Goal: Task Accomplishment & Management: Manage account settings

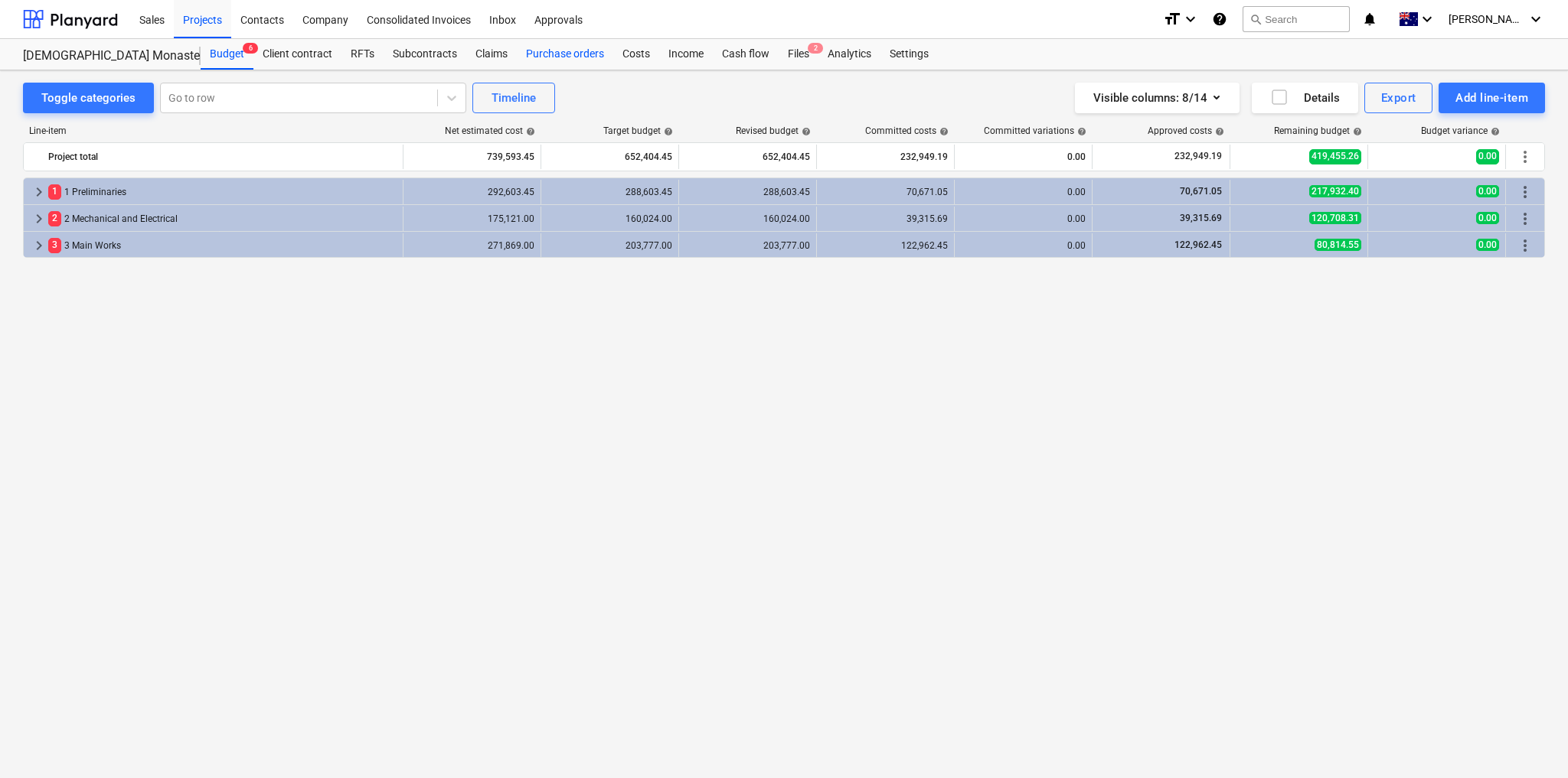
click at [539, 52] on div "Purchase orders" at bounding box center [564, 54] width 96 height 30
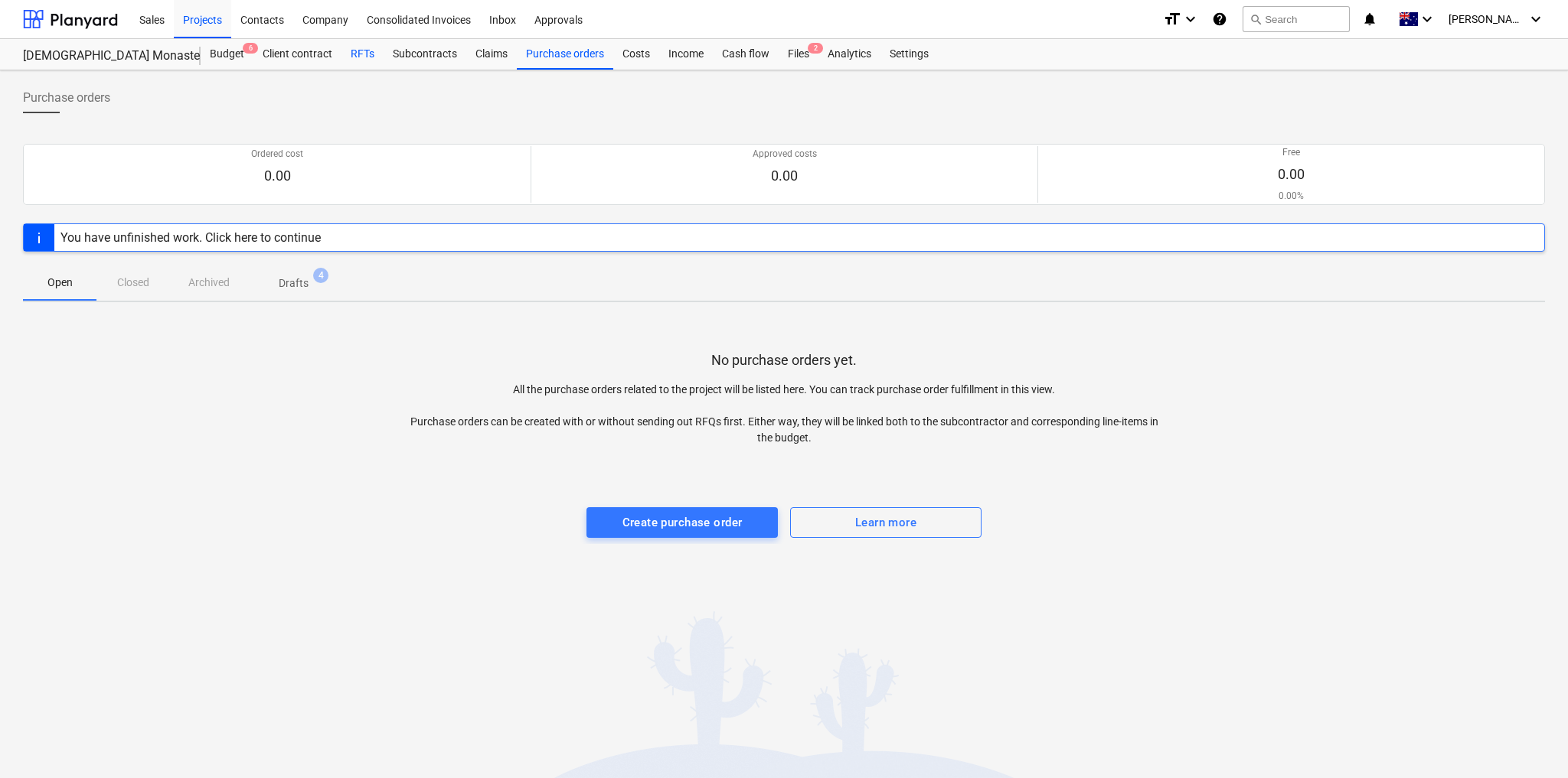
click at [361, 51] on div "RFTs" at bounding box center [362, 54] width 42 height 30
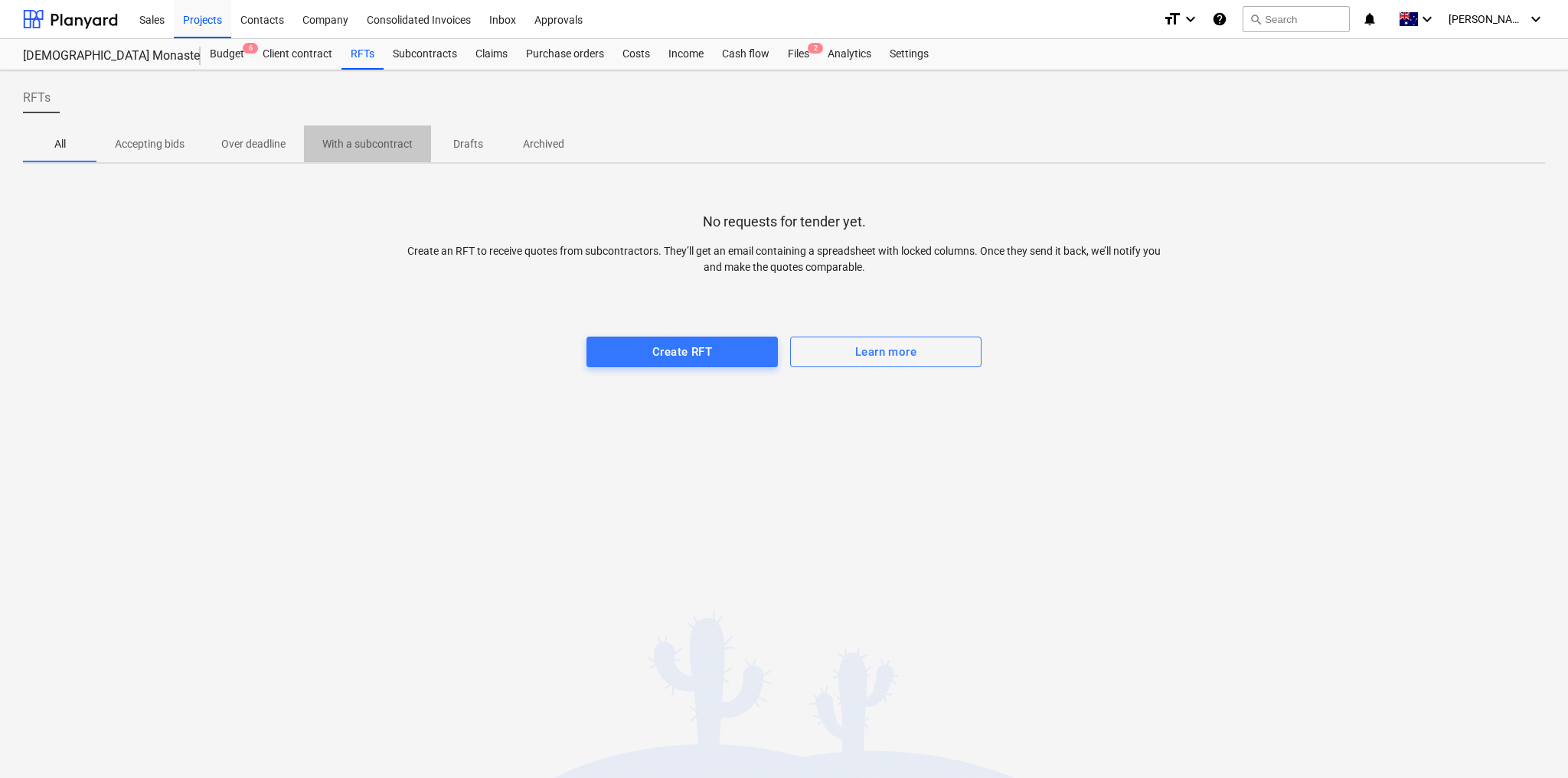
click at [369, 152] on span "With a subcontract" at bounding box center [368, 144] width 127 height 25
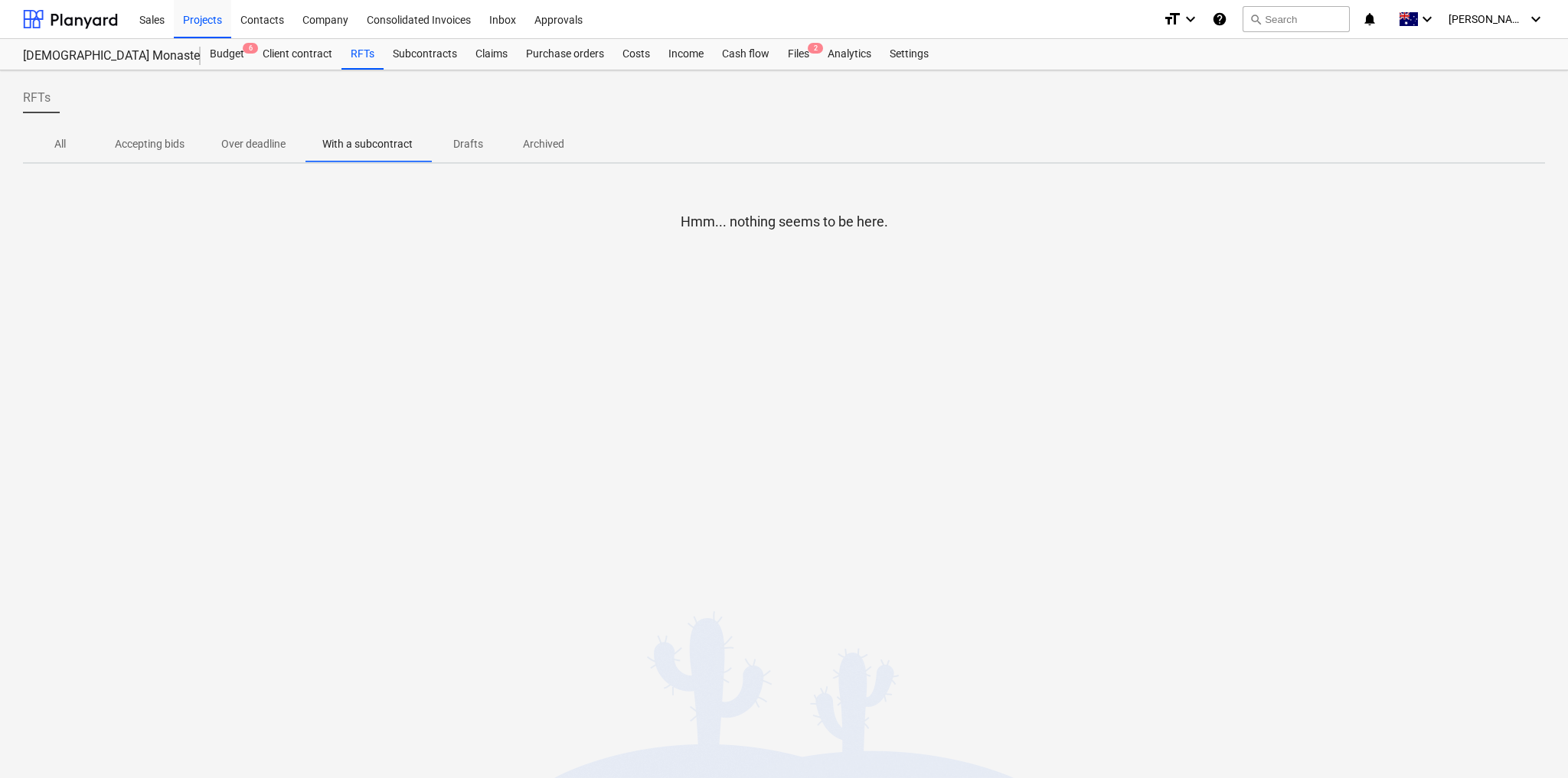
click at [55, 142] on p "All" at bounding box center [60, 144] width 37 height 16
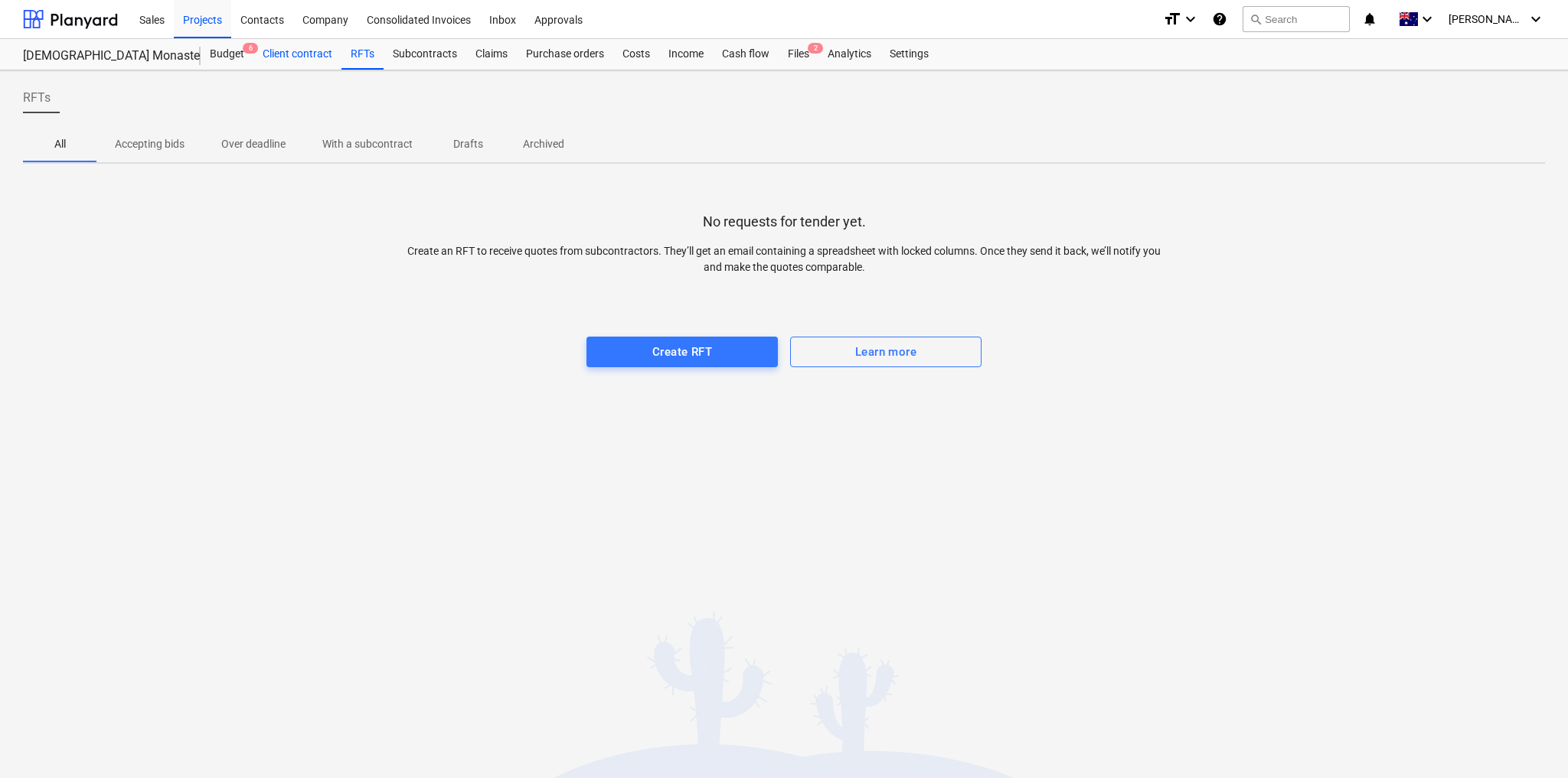
click at [296, 54] on div "Client contract" at bounding box center [297, 54] width 88 height 30
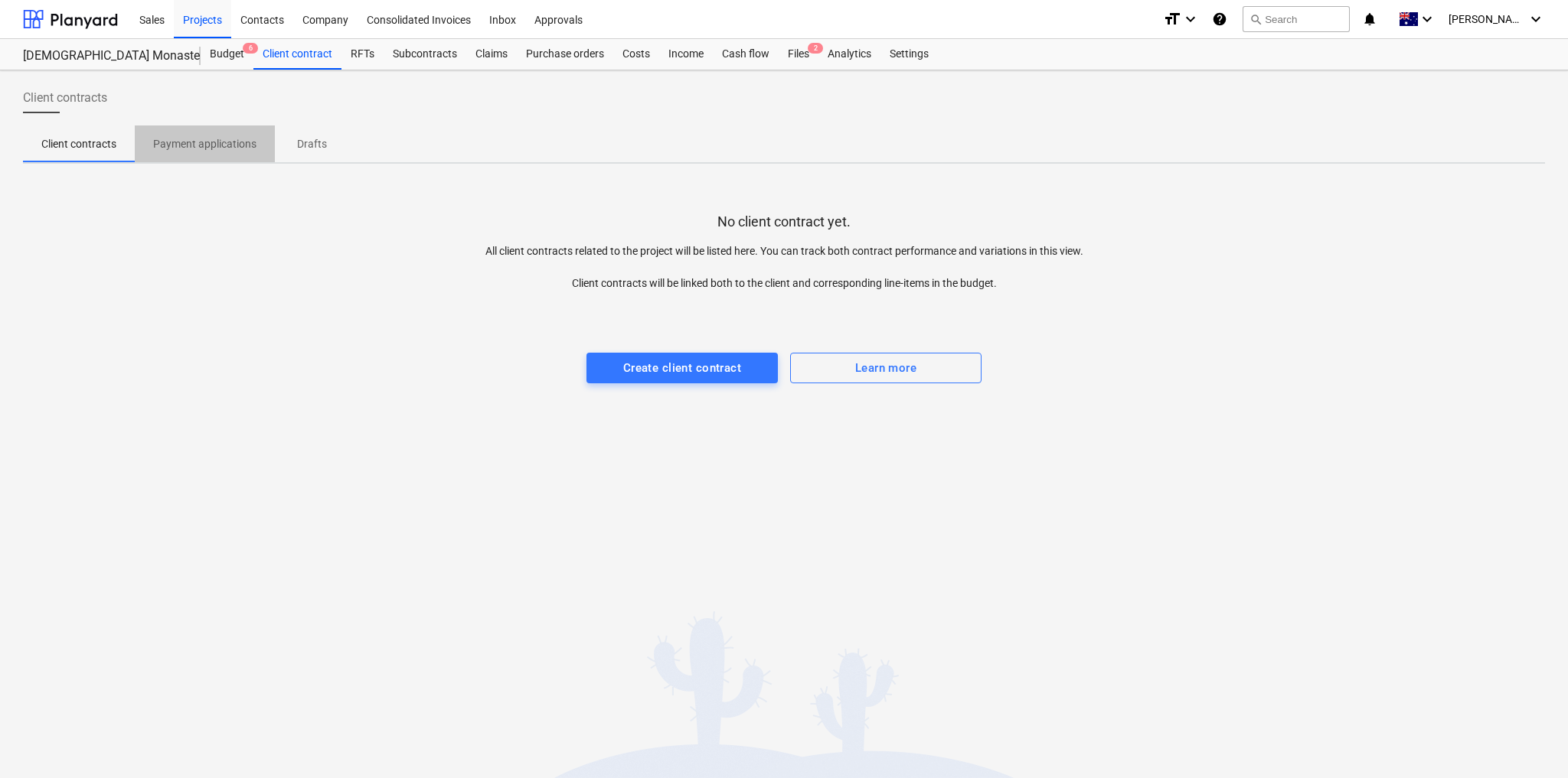
click at [171, 136] on p "Payment applications" at bounding box center [205, 144] width 103 height 16
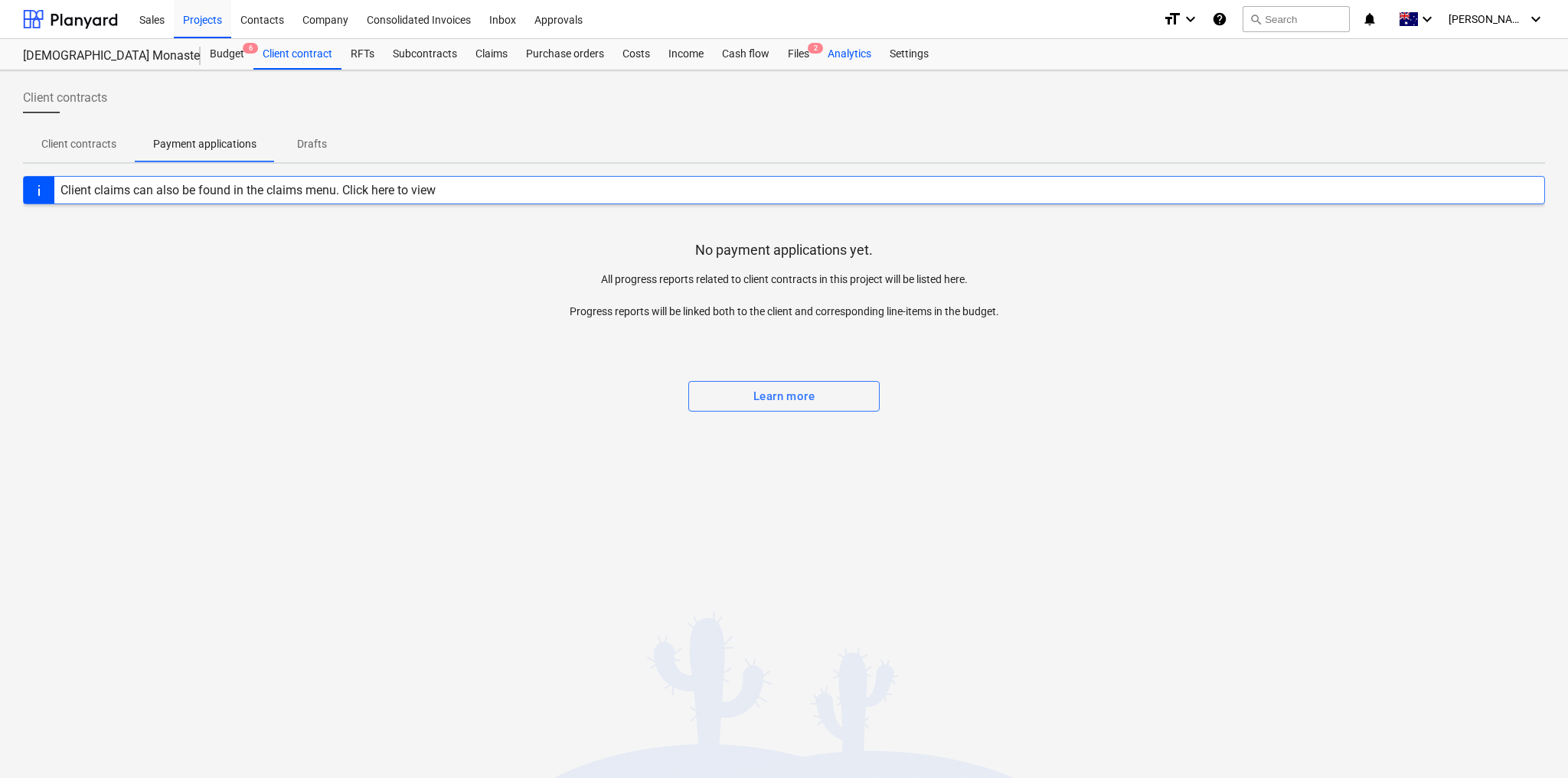
click at [852, 52] on div "Analytics" at bounding box center [849, 54] width 62 height 30
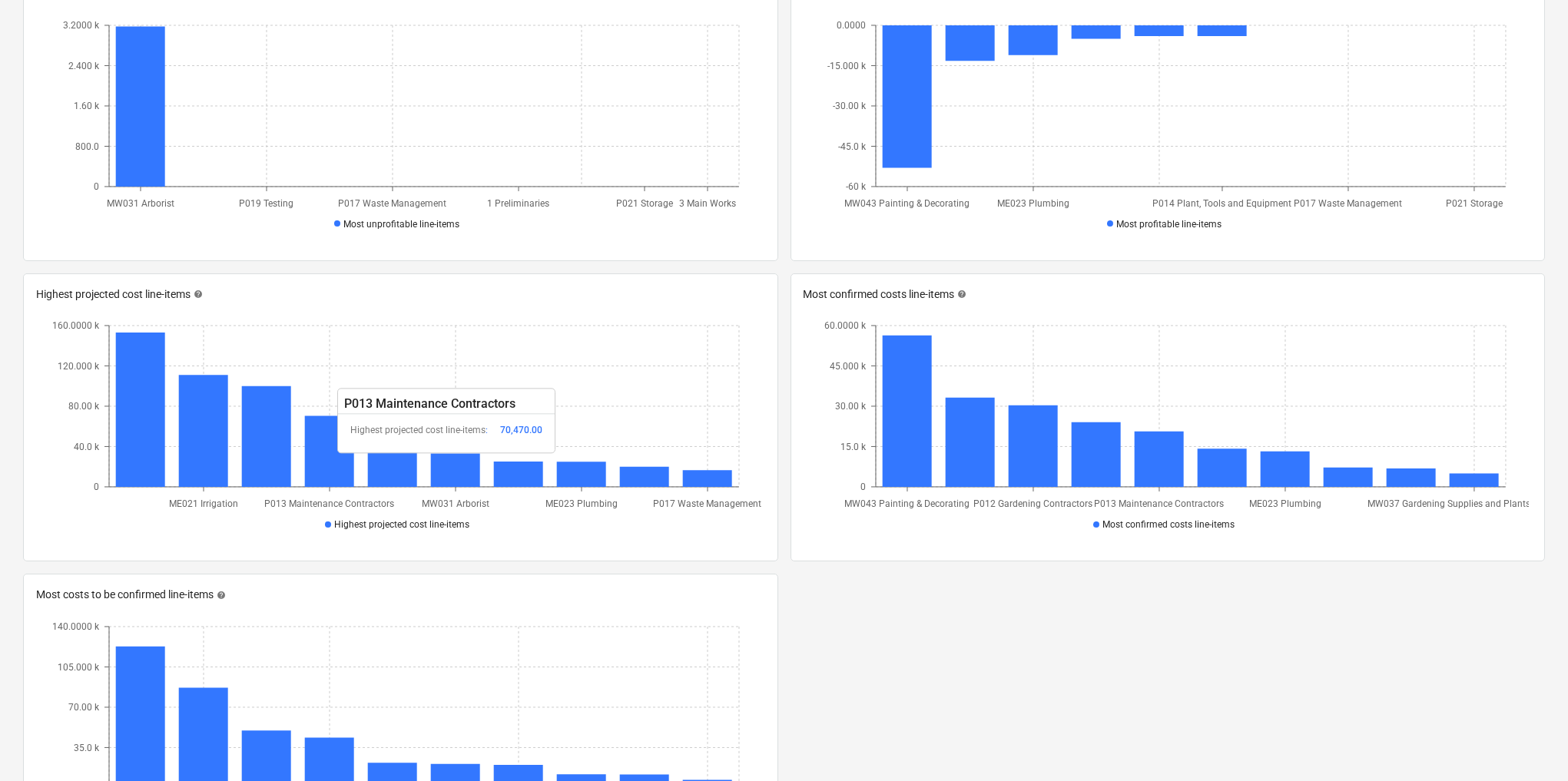
scroll to position [922, 0]
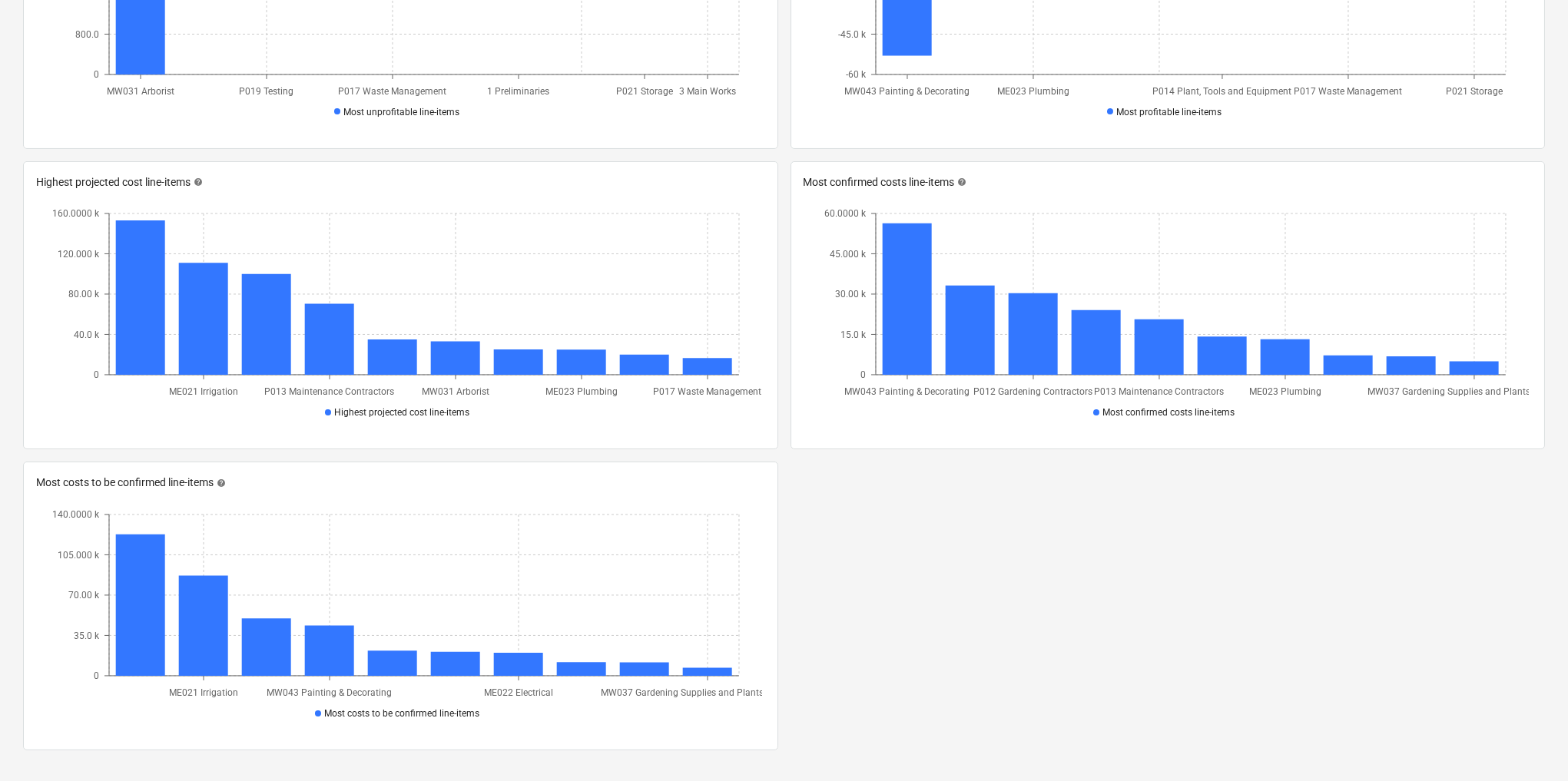
click at [143, 392] on div "Highest projected cost line-items" at bounding box center [401, 411] width 676 height 38
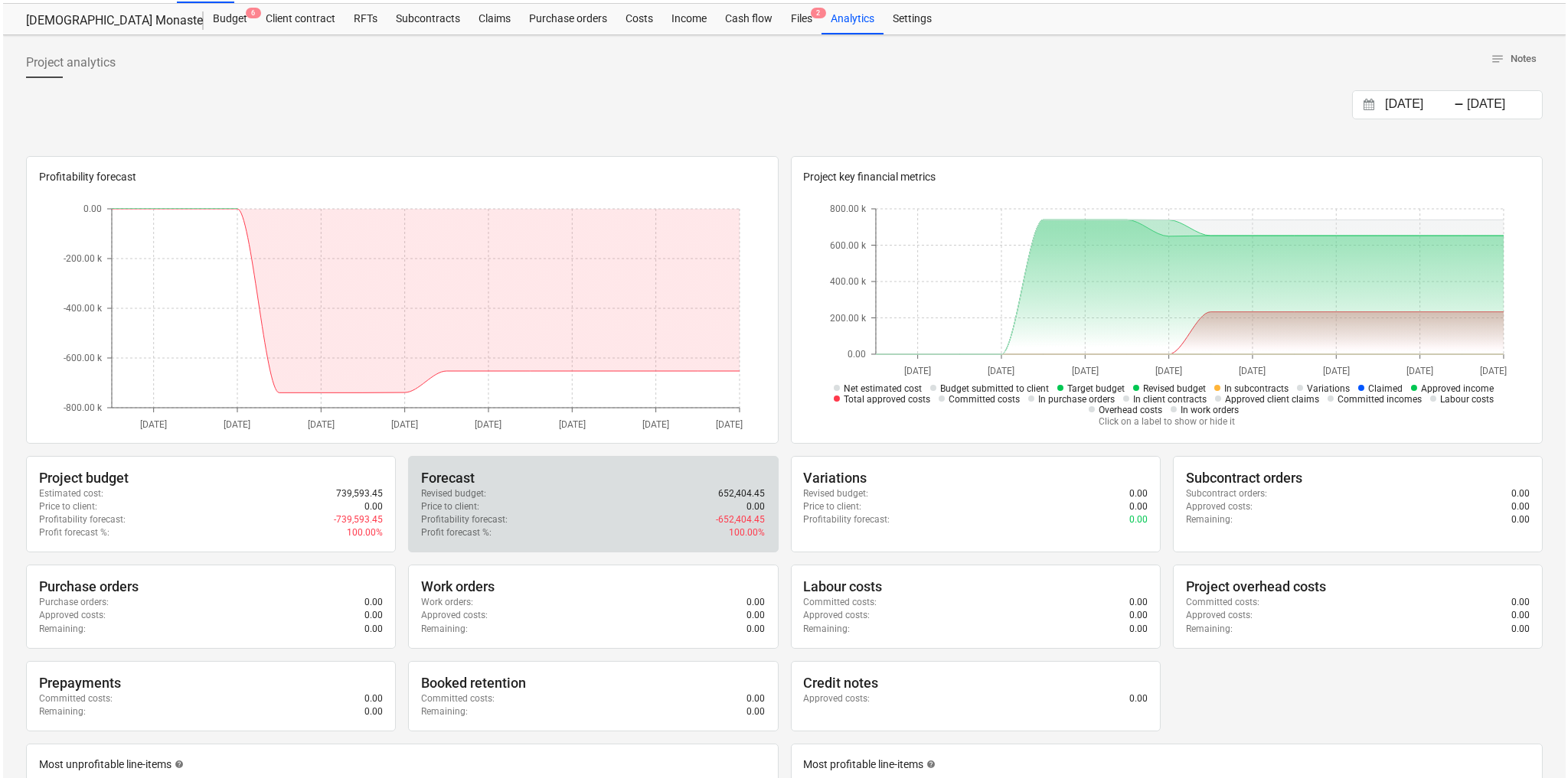
scroll to position [0, 0]
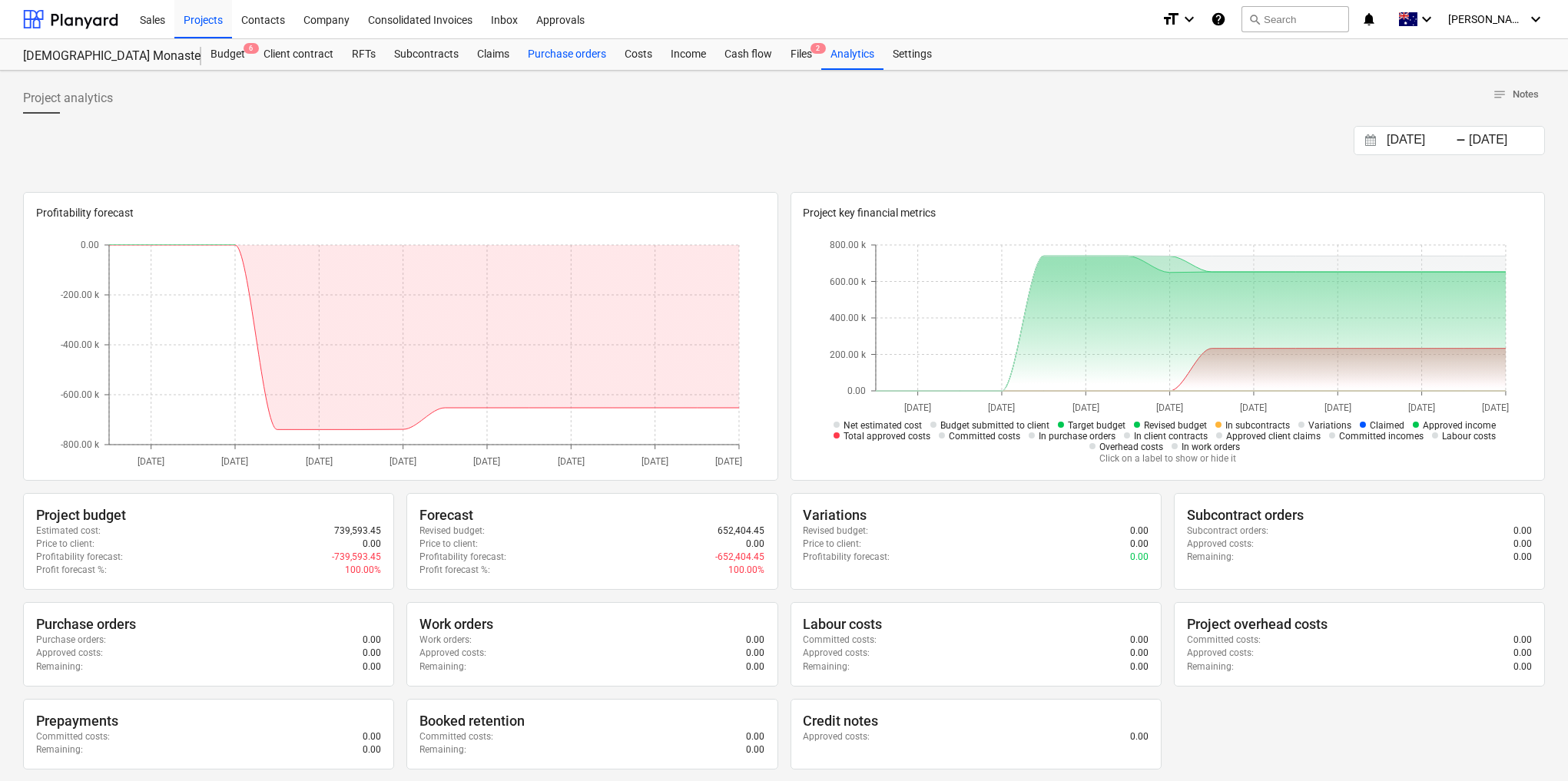
click at [582, 51] on div "Purchase orders" at bounding box center [566, 54] width 97 height 30
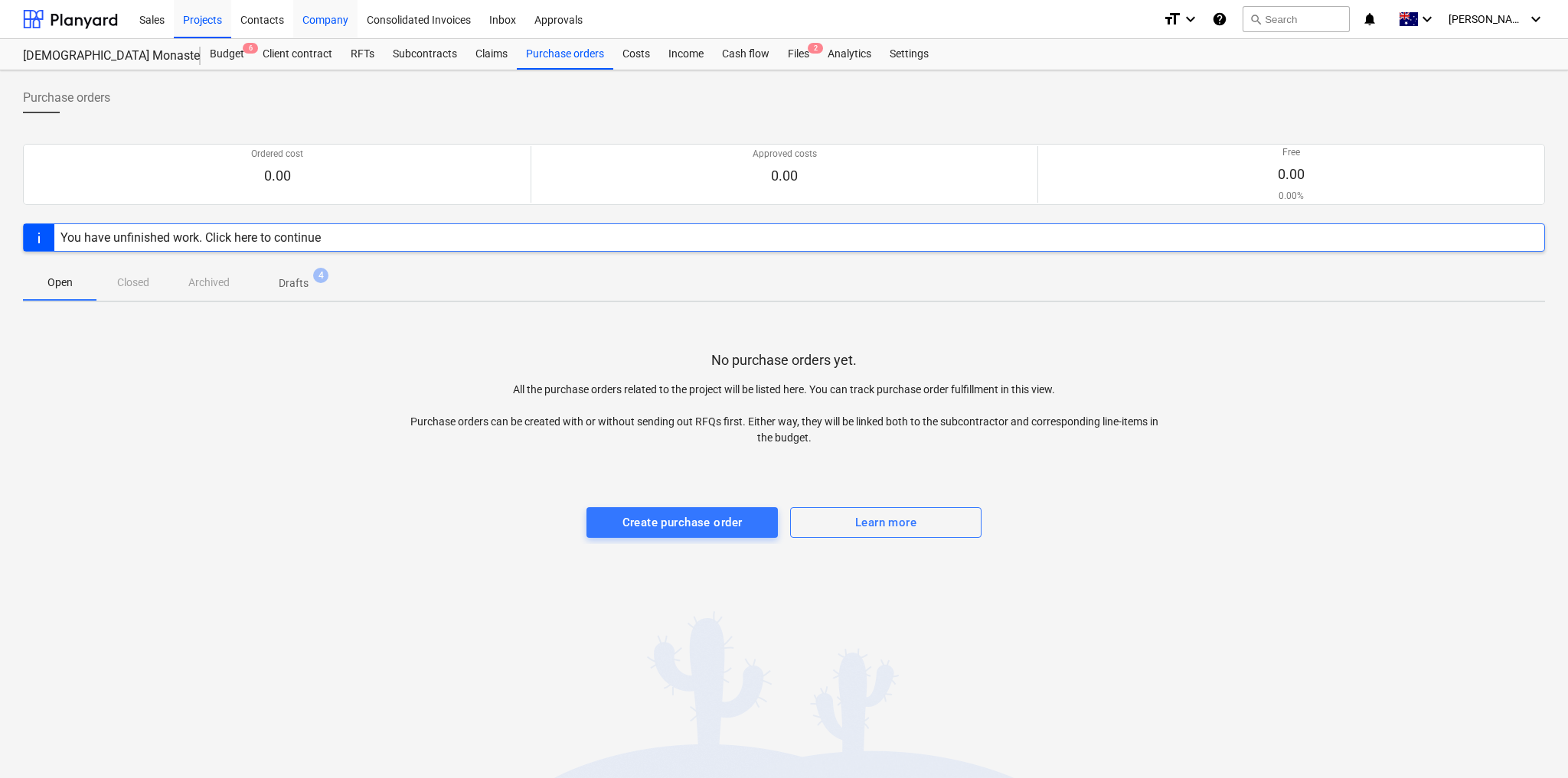
click at [340, 19] on div "Company" at bounding box center [325, 18] width 64 height 39
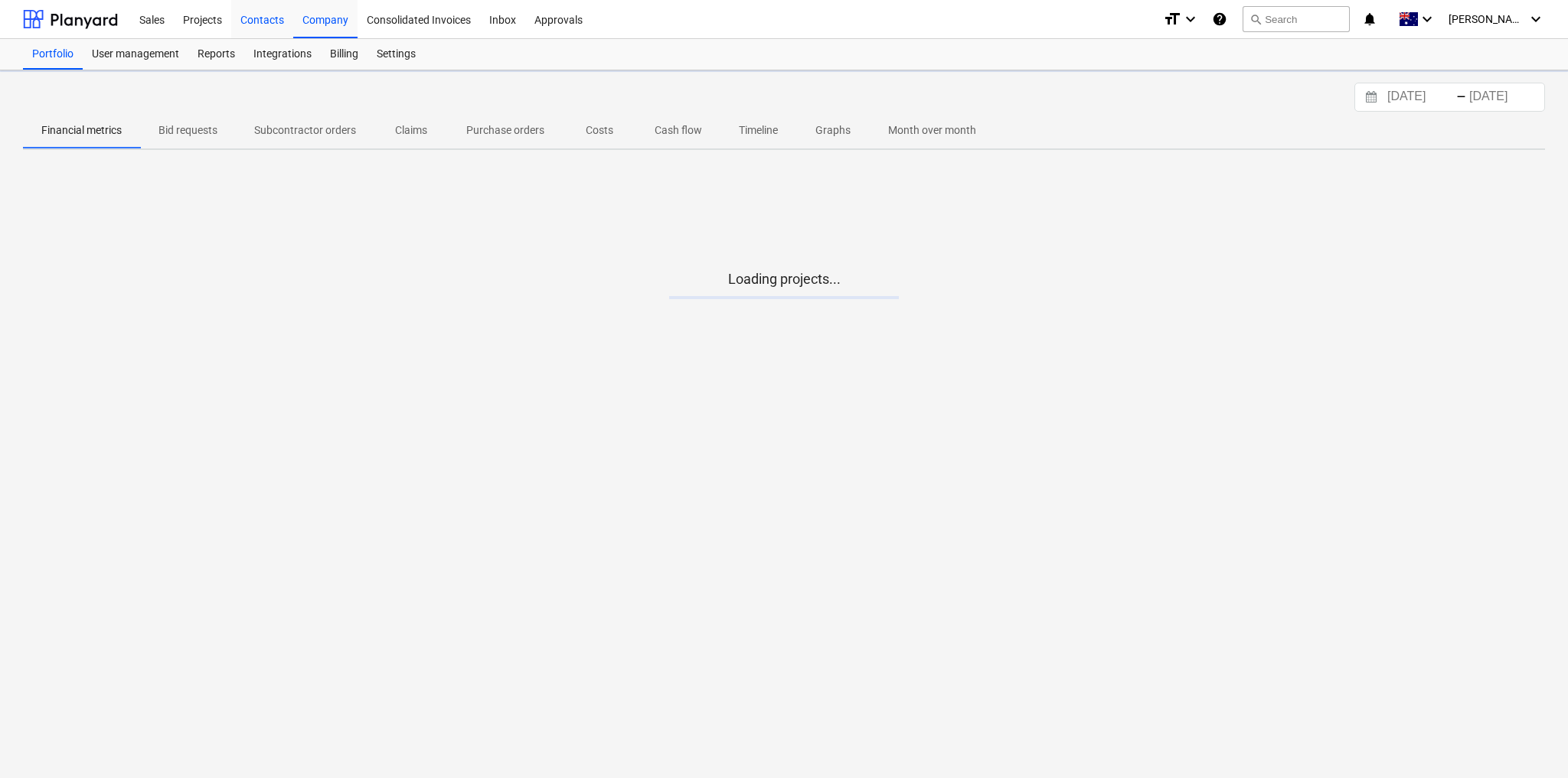
click at [264, 18] on div "Contacts" at bounding box center [262, 18] width 62 height 39
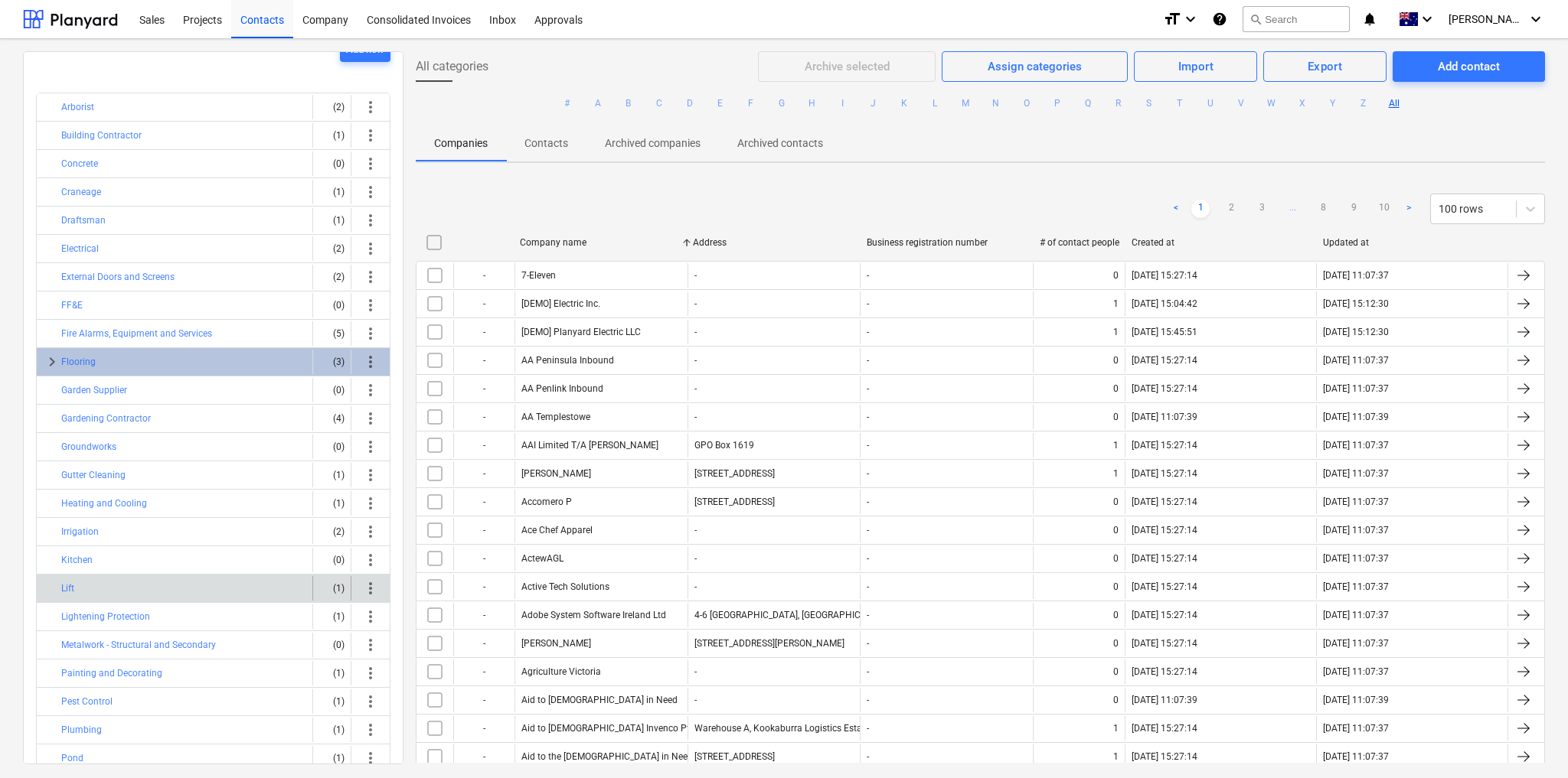
scroll to position [8, 0]
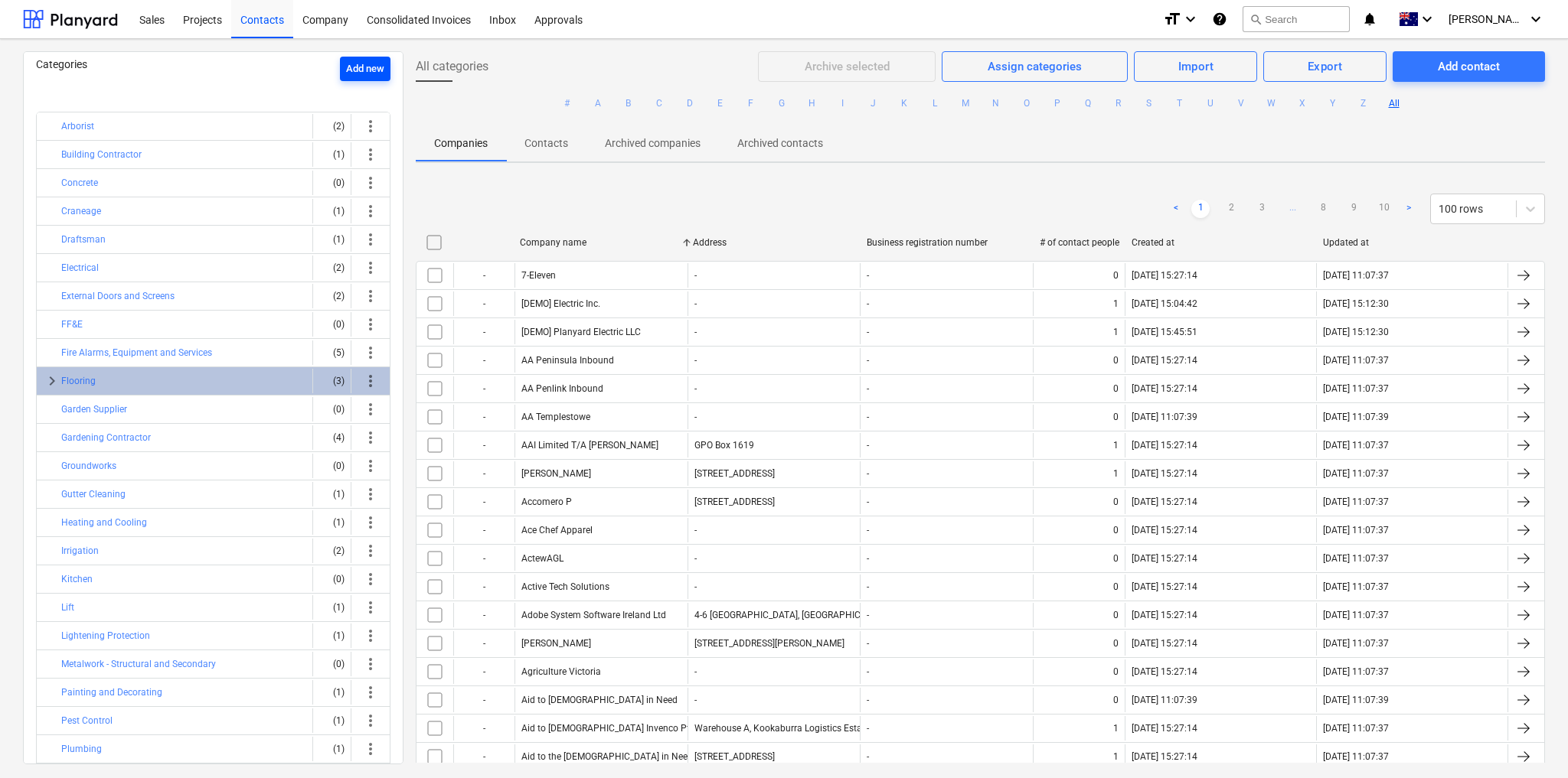
click at [365, 67] on div "Add new" at bounding box center [365, 69] width 38 height 18
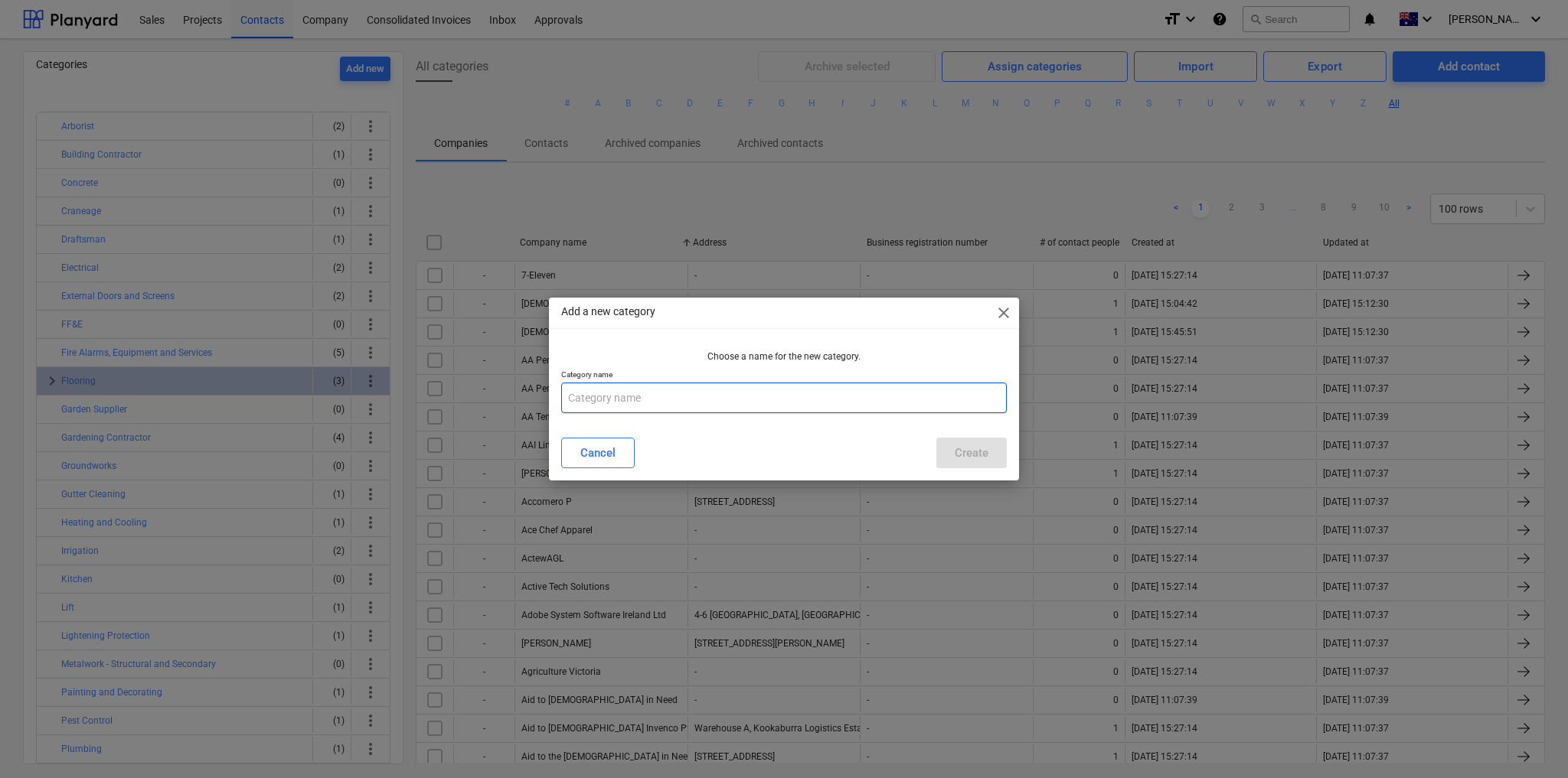
click at [565, 410] on input "text" at bounding box center [784, 398] width 446 height 30
click at [571, 398] on input "consultants" at bounding box center [784, 398] width 446 height 30
click at [641, 396] on input "Consultants" at bounding box center [784, 398] width 446 height 30
type input "Consultants"
click at [960, 454] on div "Create" at bounding box center [971, 453] width 33 height 20
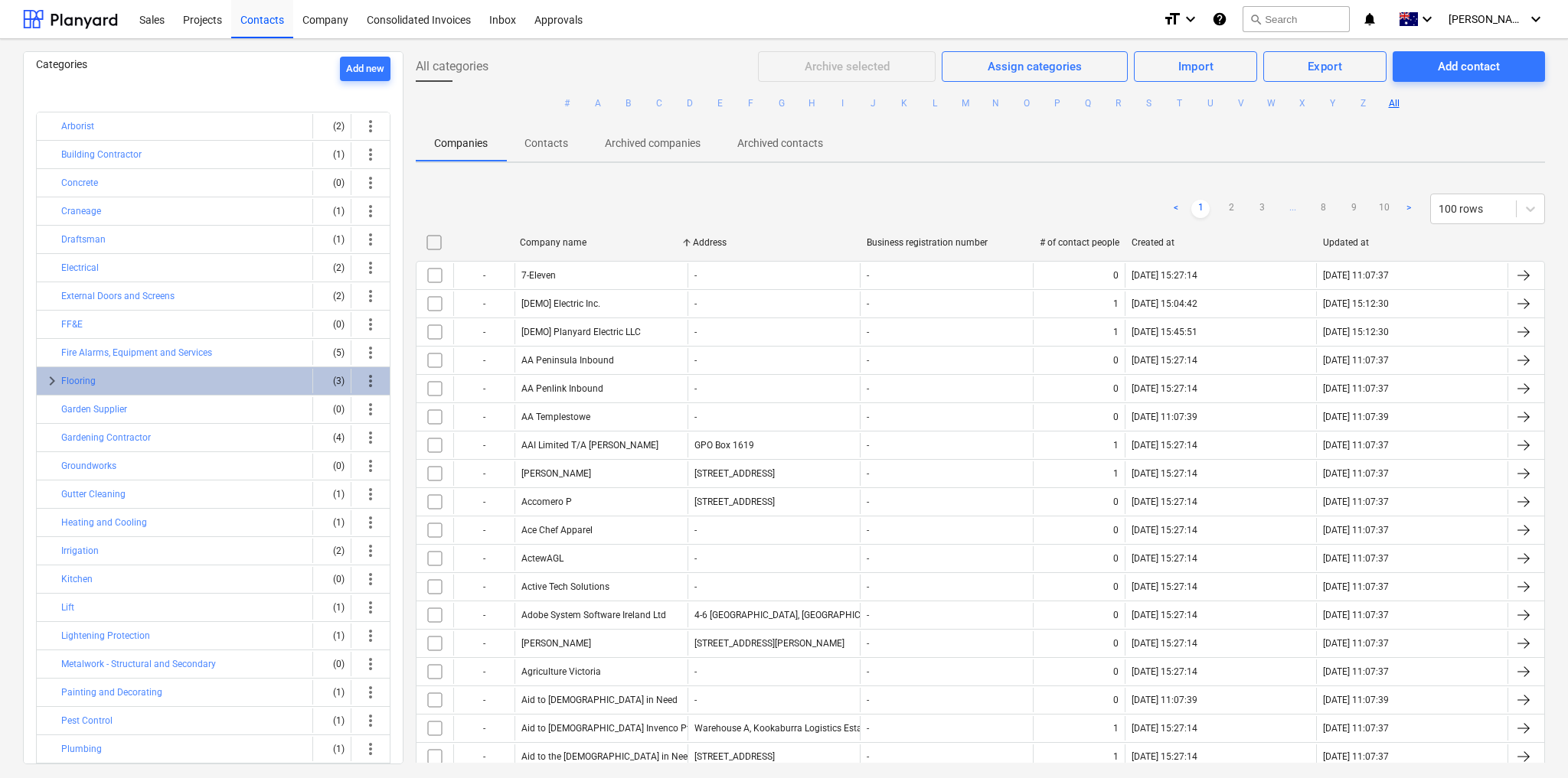
scroll to position [0, 0]
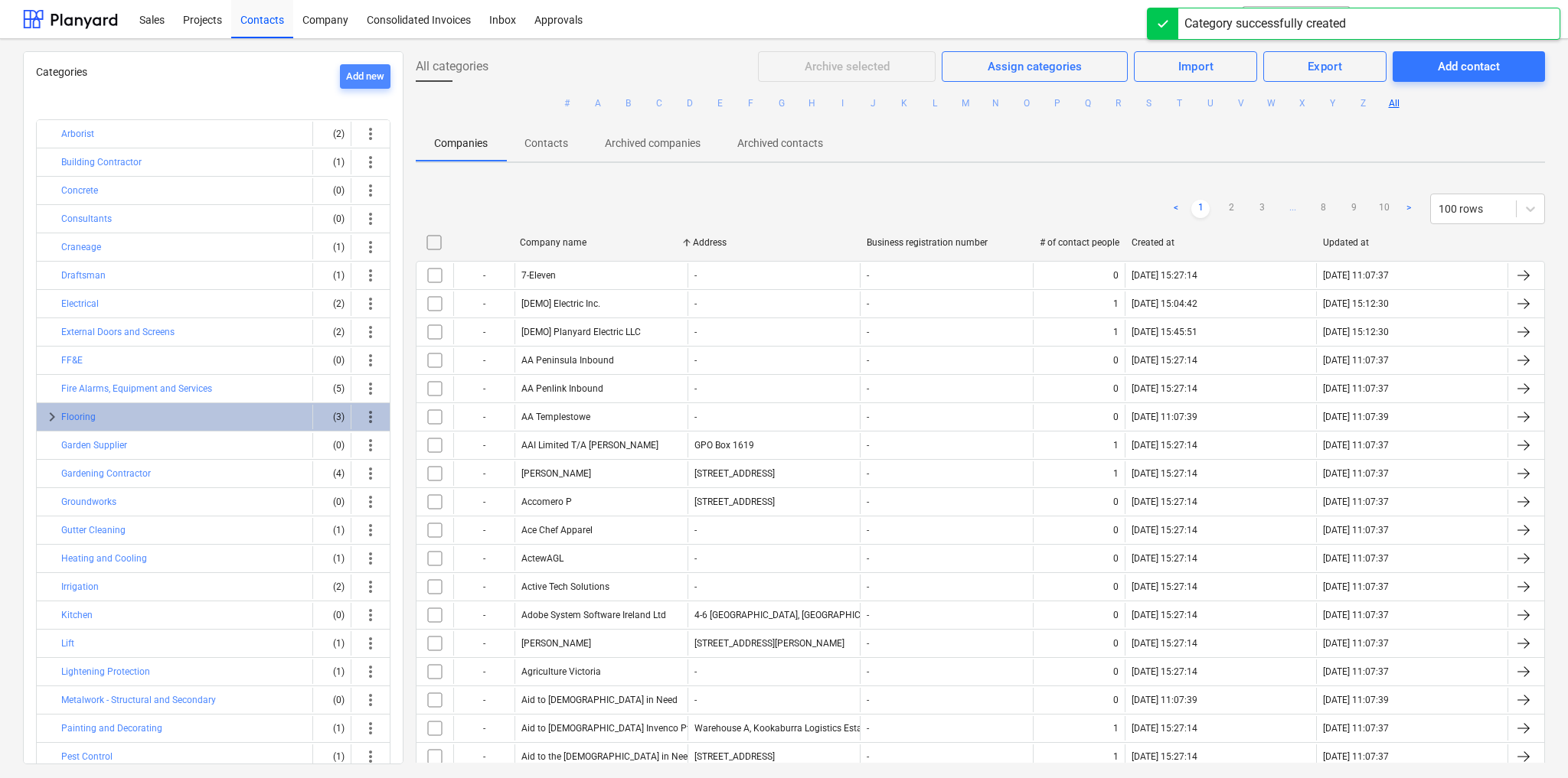
click at [374, 78] on div "Add new" at bounding box center [365, 77] width 38 height 18
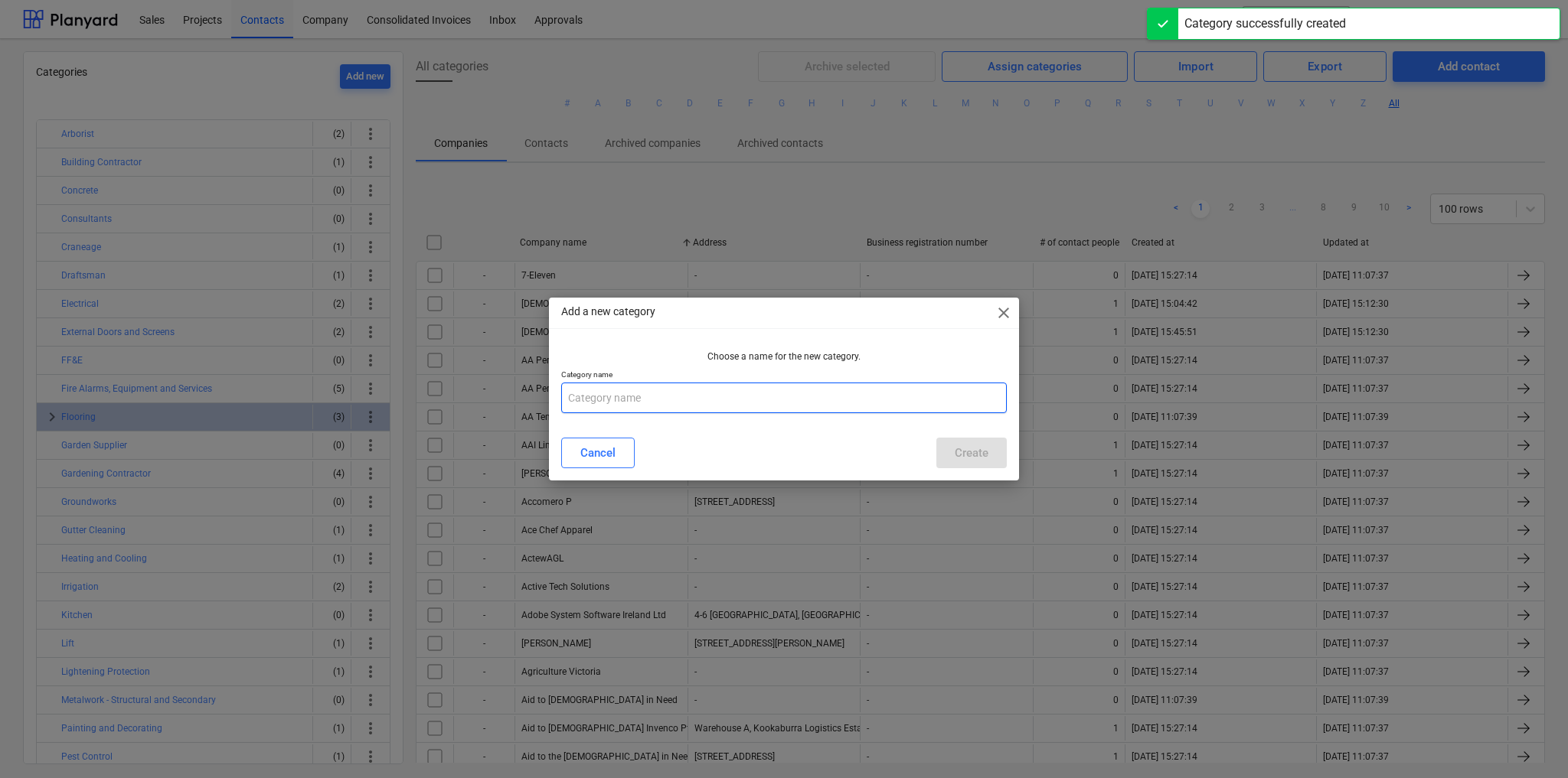
click at [625, 408] on input "text" at bounding box center [784, 398] width 446 height 30
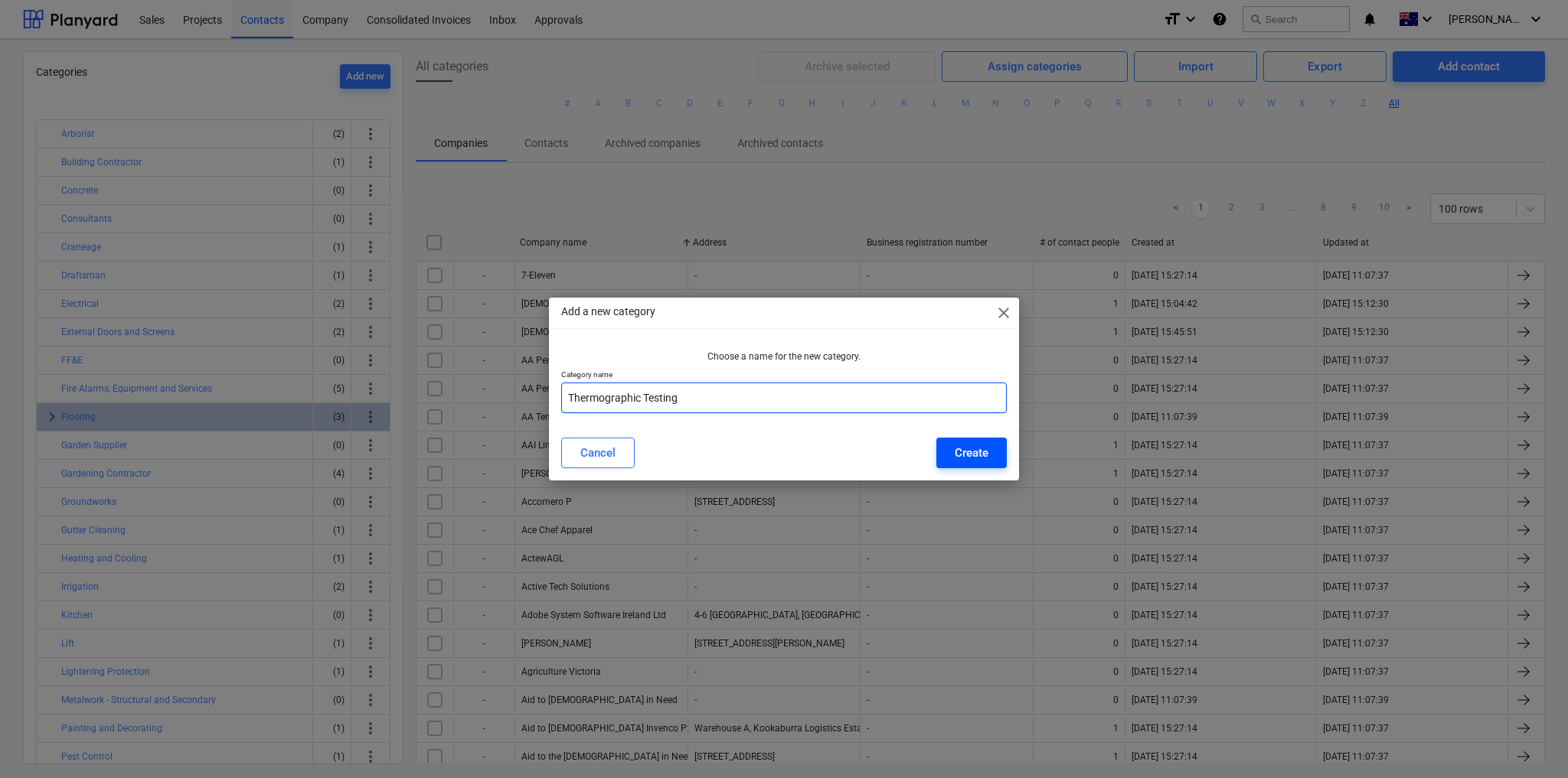
type input "Thermographic Testing"
click at [973, 454] on div "Create" at bounding box center [971, 453] width 33 height 20
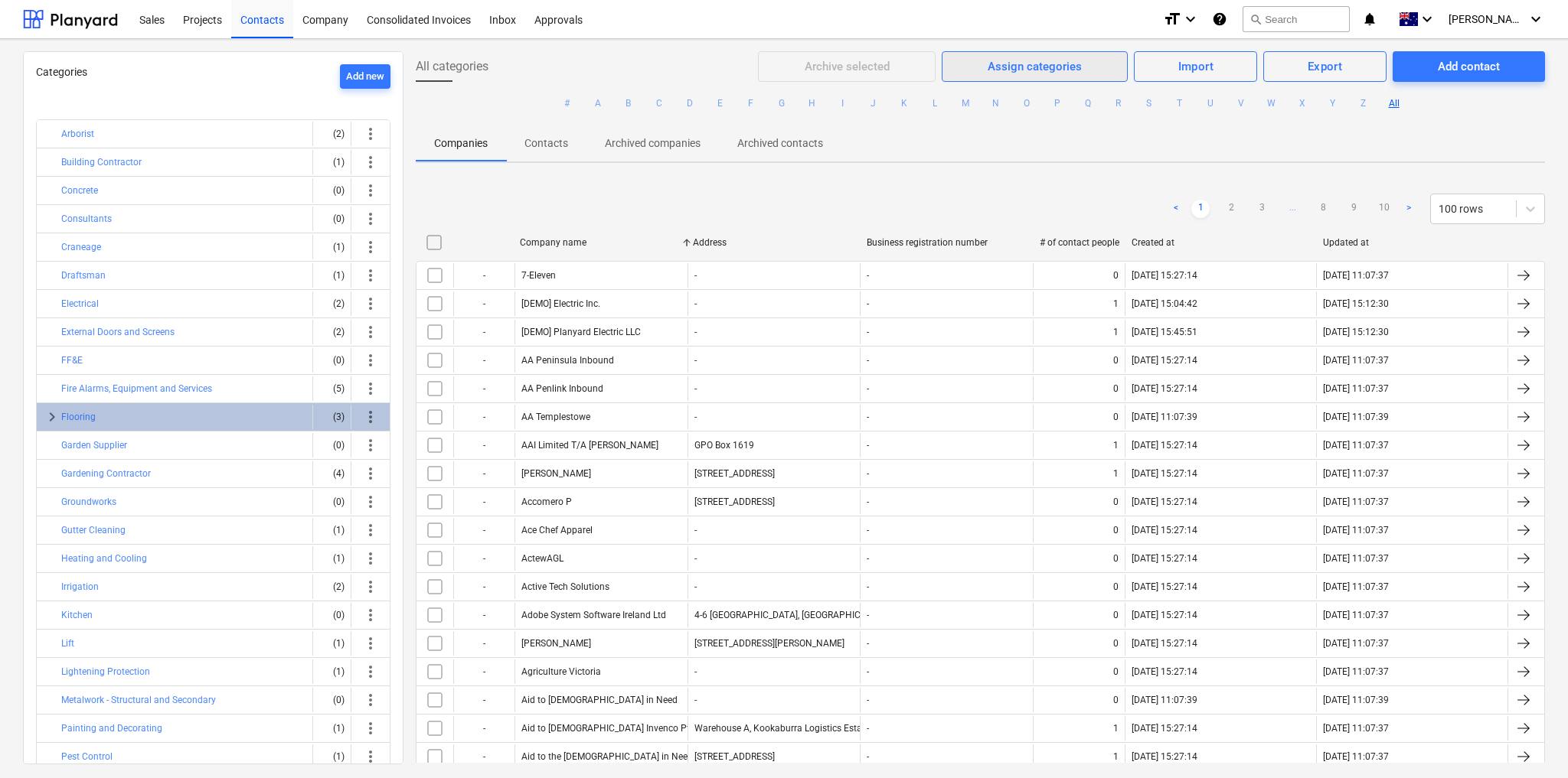
click at [1013, 65] on div "Assign categories" at bounding box center [1035, 66] width 94 height 20
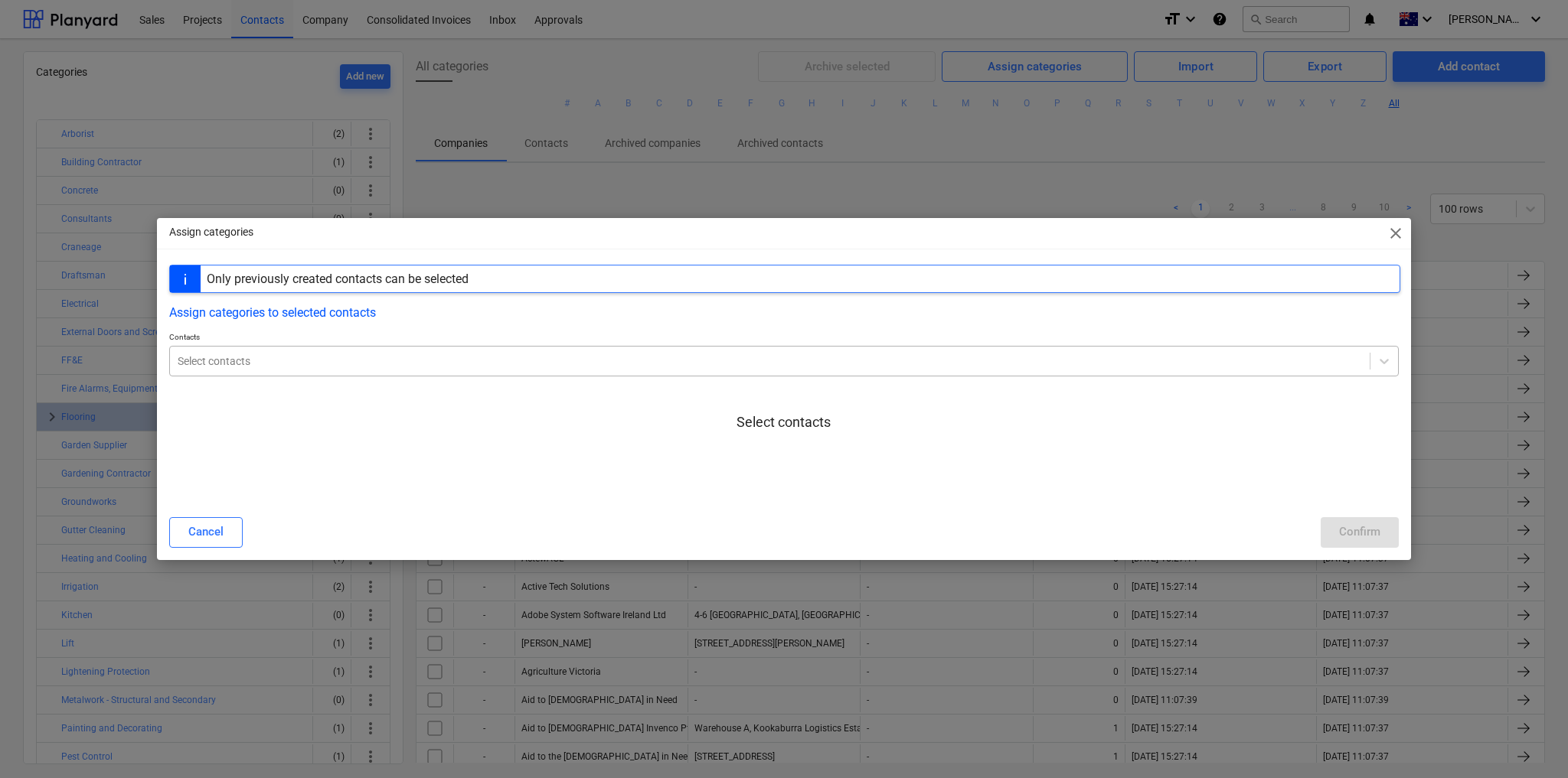
click at [388, 359] on div at bounding box center [770, 360] width 1184 height 15
type input "auspta"
click at [1395, 235] on span "close" at bounding box center [1395, 233] width 18 height 18
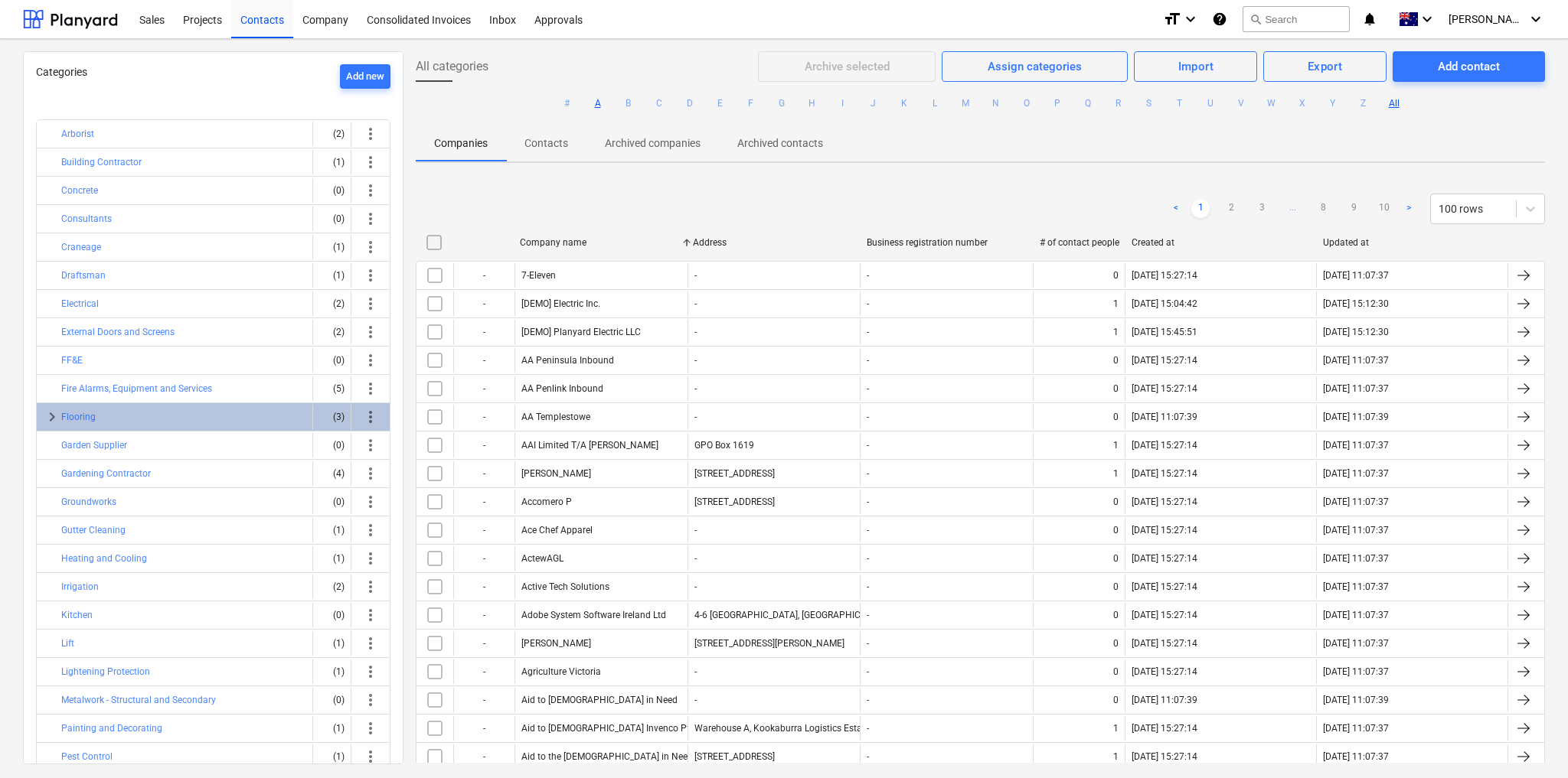
click at [591, 103] on button "A" at bounding box center [598, 103] width 18 height 18
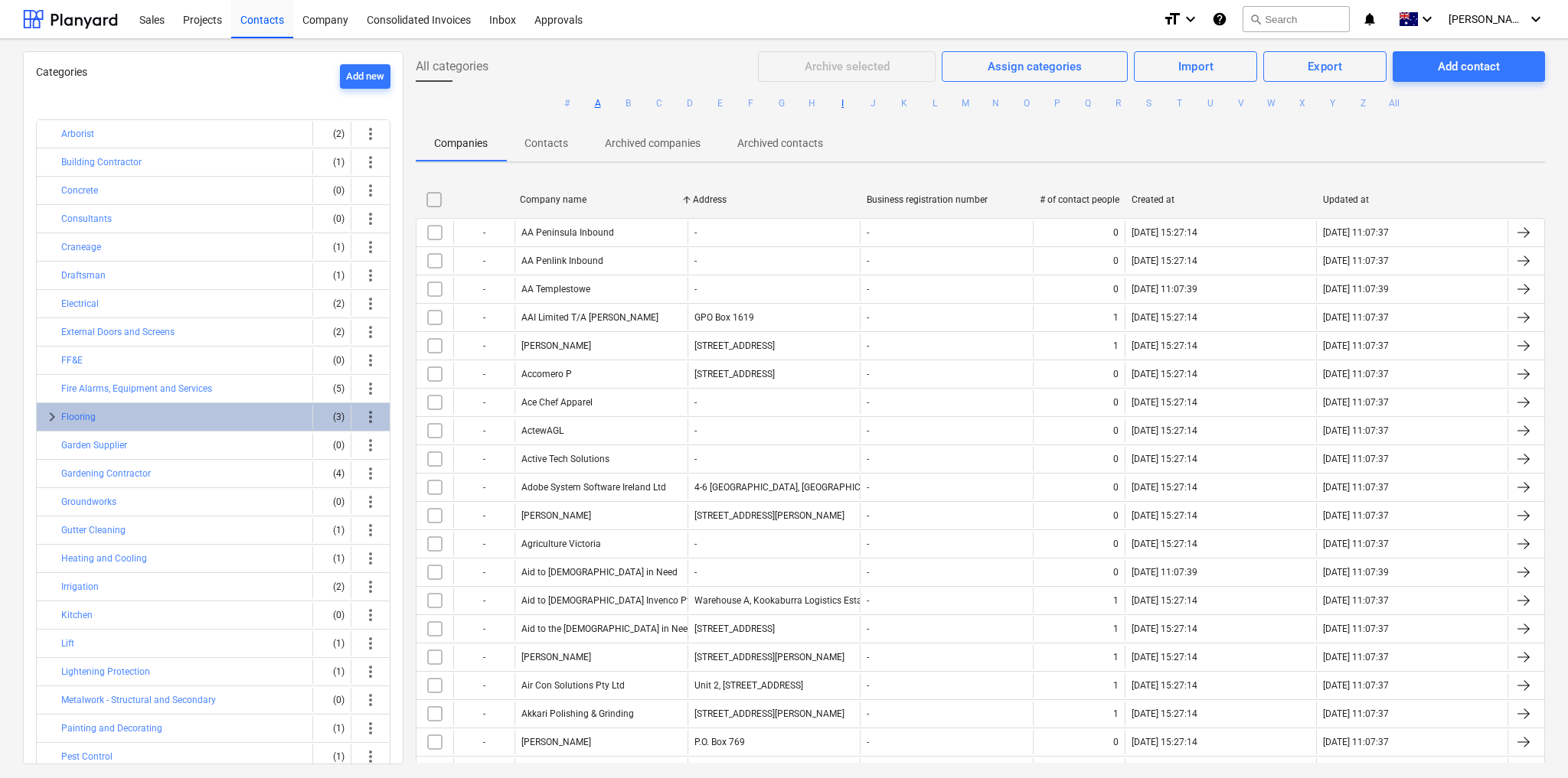
click at [842, 103] on button "I" at bounding box center [842, 103] width 18 height 18
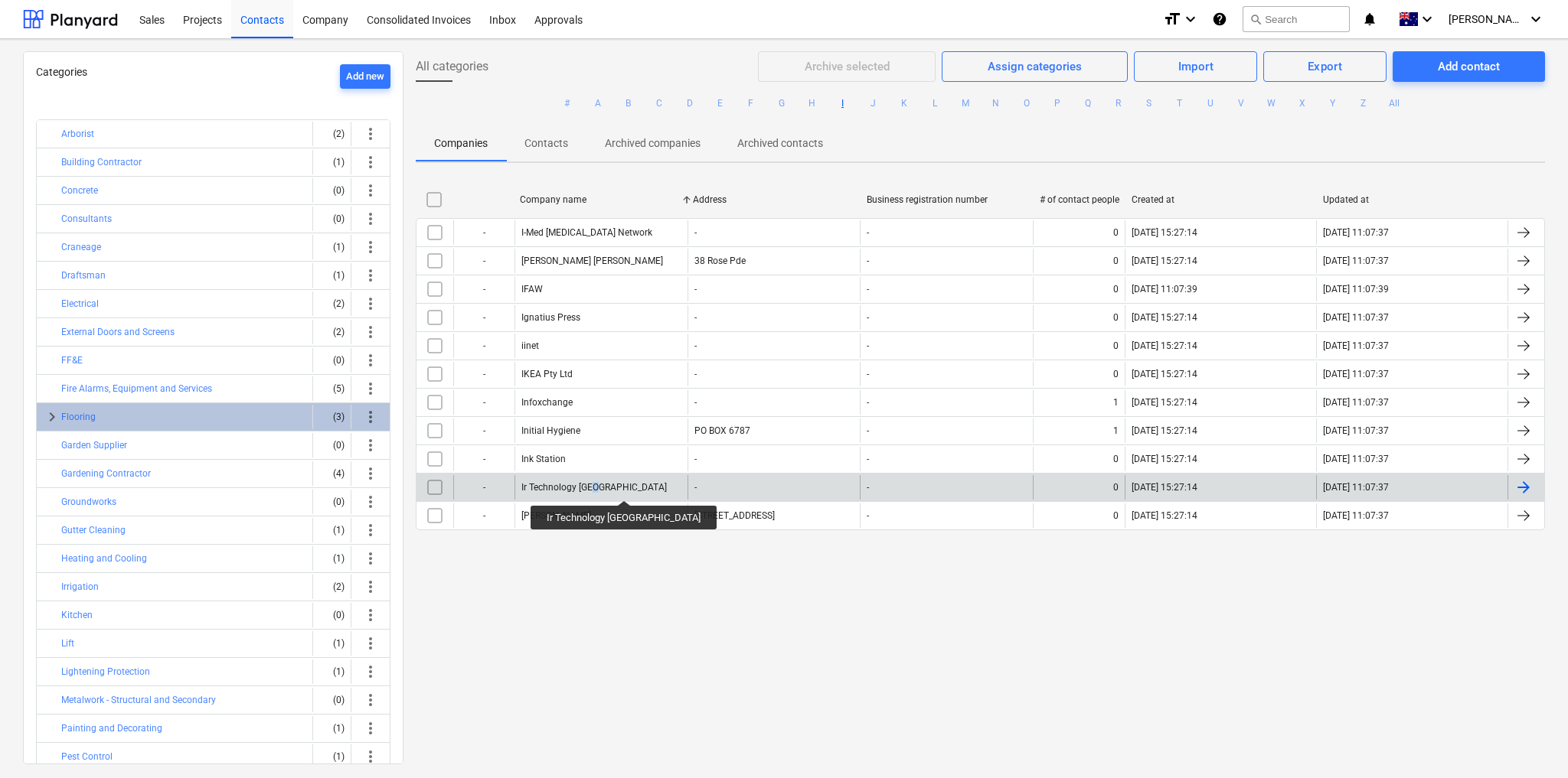
click at [595, 477] on div "Ir Technology [GEOGRAPHIC_DATA]" at bounding box center [600, 487] width 173 height 25
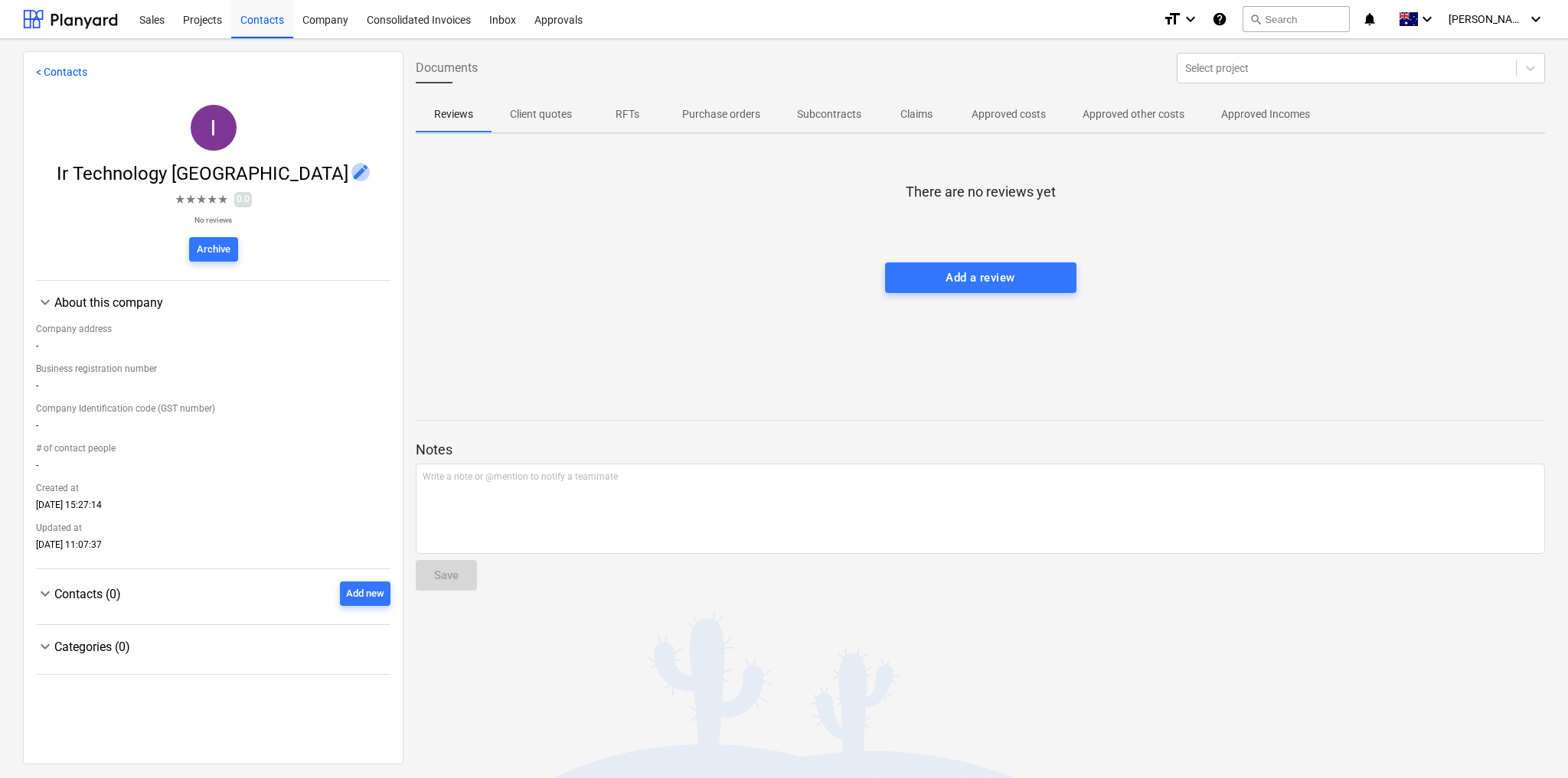
click at [351, 170] on span "edit" at bounding box center [360, 172] width 18 height 18
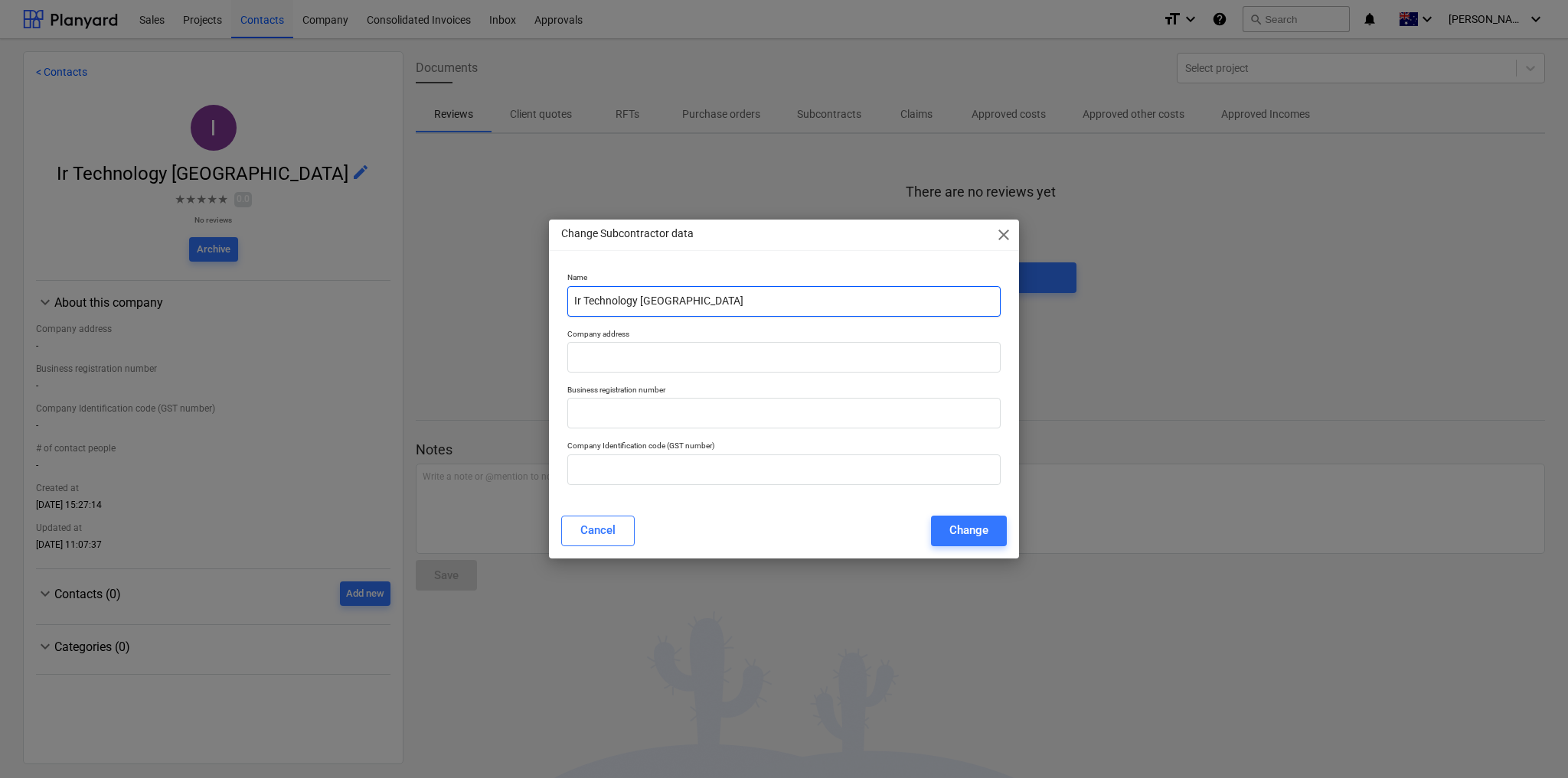
click at [699, 304] on input "Ir Technology [GEOGRAPHIC_DATA]" at bounding box center [784, 301] width 433 height 30
paste input "R Technology Australia Pty. Ltd."
type input "IR Technology Australia Pty. Ltd."
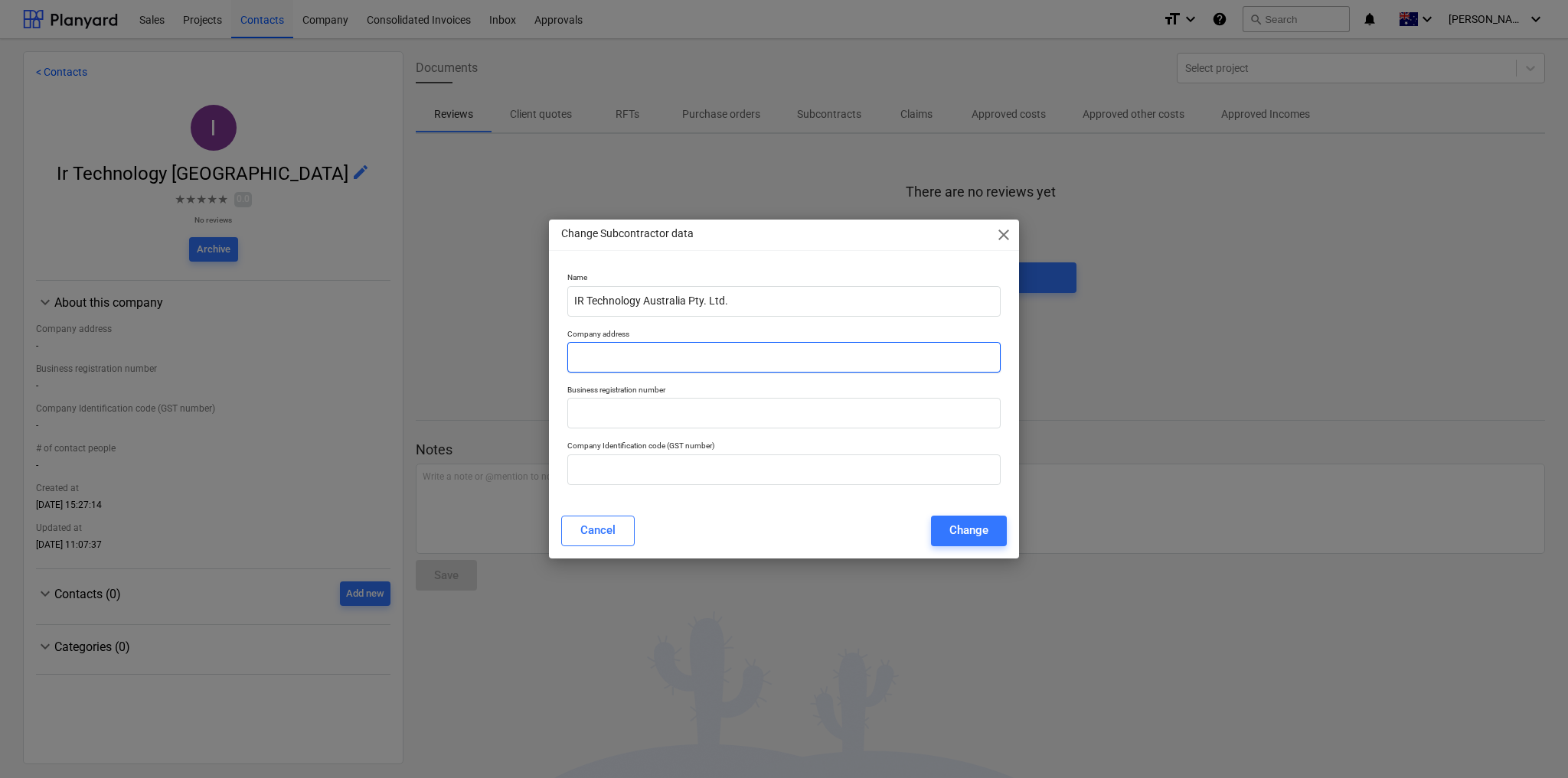
click at [673, 361] on input "text" at bounding box center [784, 357] width 433 height 30
paste input "[STREET_ADDRESS][PERSON_NAME][PERSON_NAME]"
type input "[STREET_ADDRESS][PERSON_NAME][PERSON_NAME]"
click at [670, 464] on input "text" at bounding box center [784, 469] width 433 height 30
paste input "86 081 752 258"
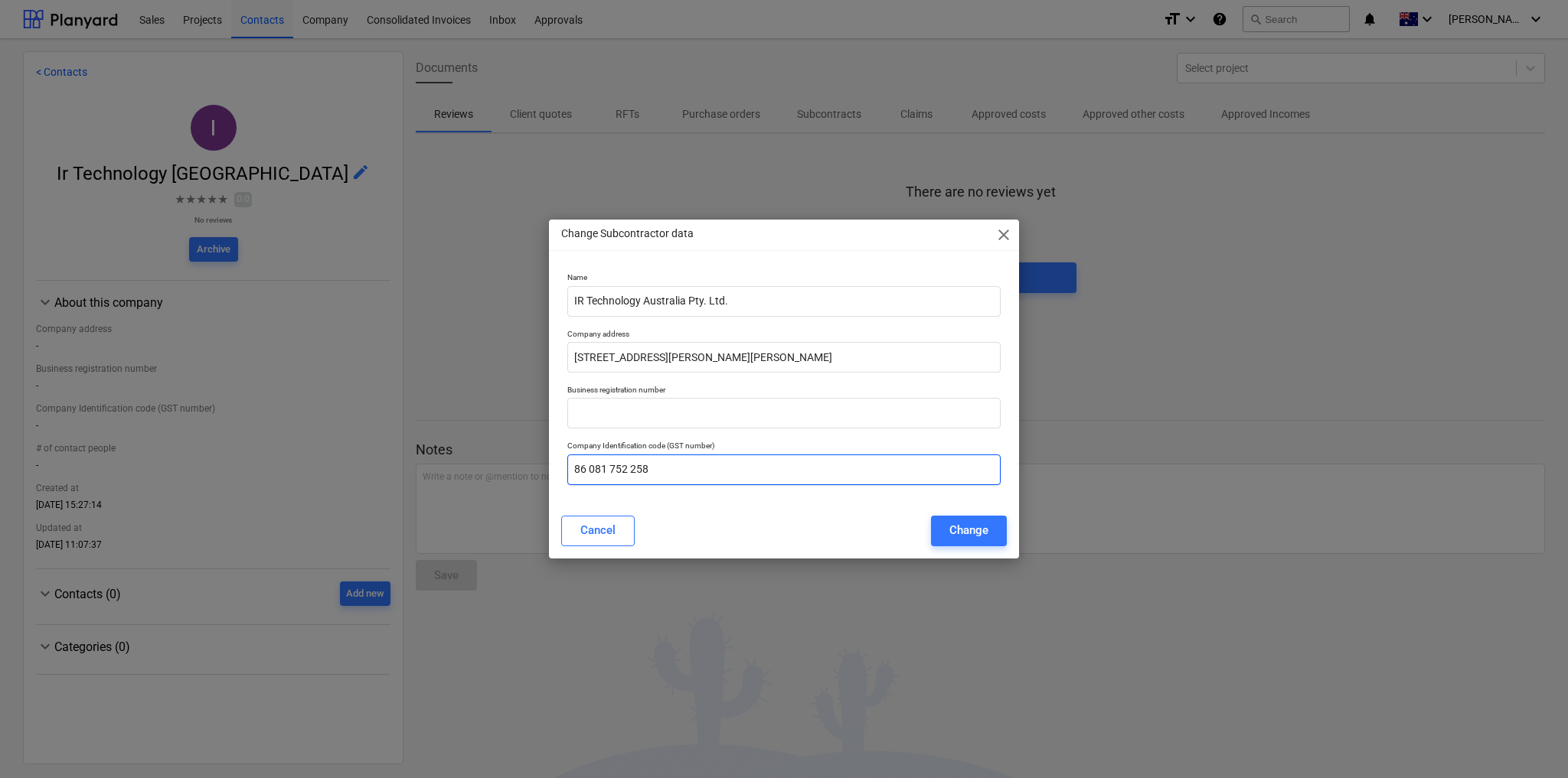
click at [575, 469] on input "86 081 752 258" at bounding box center [784, 469] width 433 height 30
type input "86 081 752 258"
click at [951, 528] on div "Change" at bounding box center [969, 530] width 39 height 20
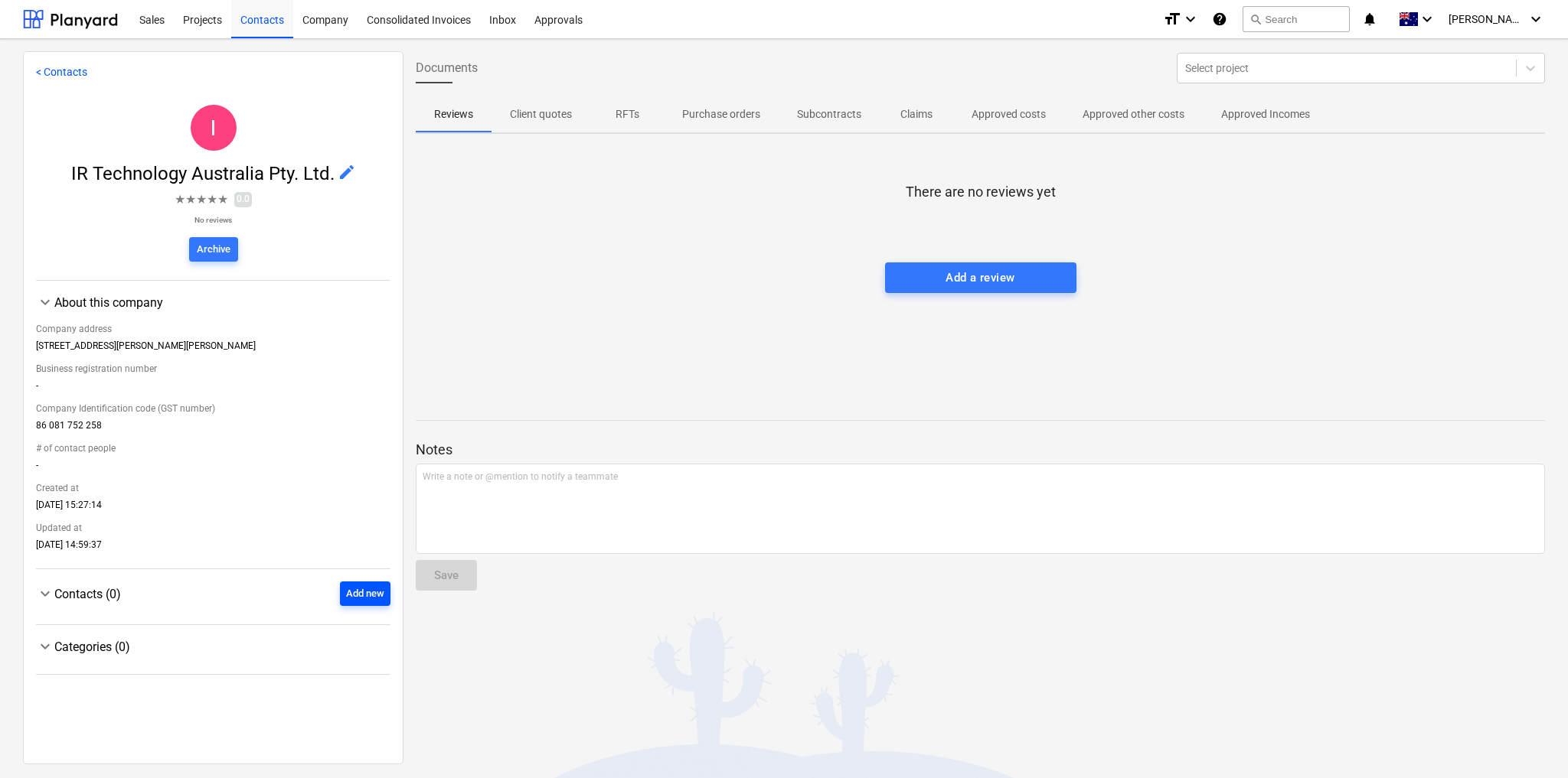
click at [357, 597] on div "Add new" at bounding box center [365, 594] width 38 height 18
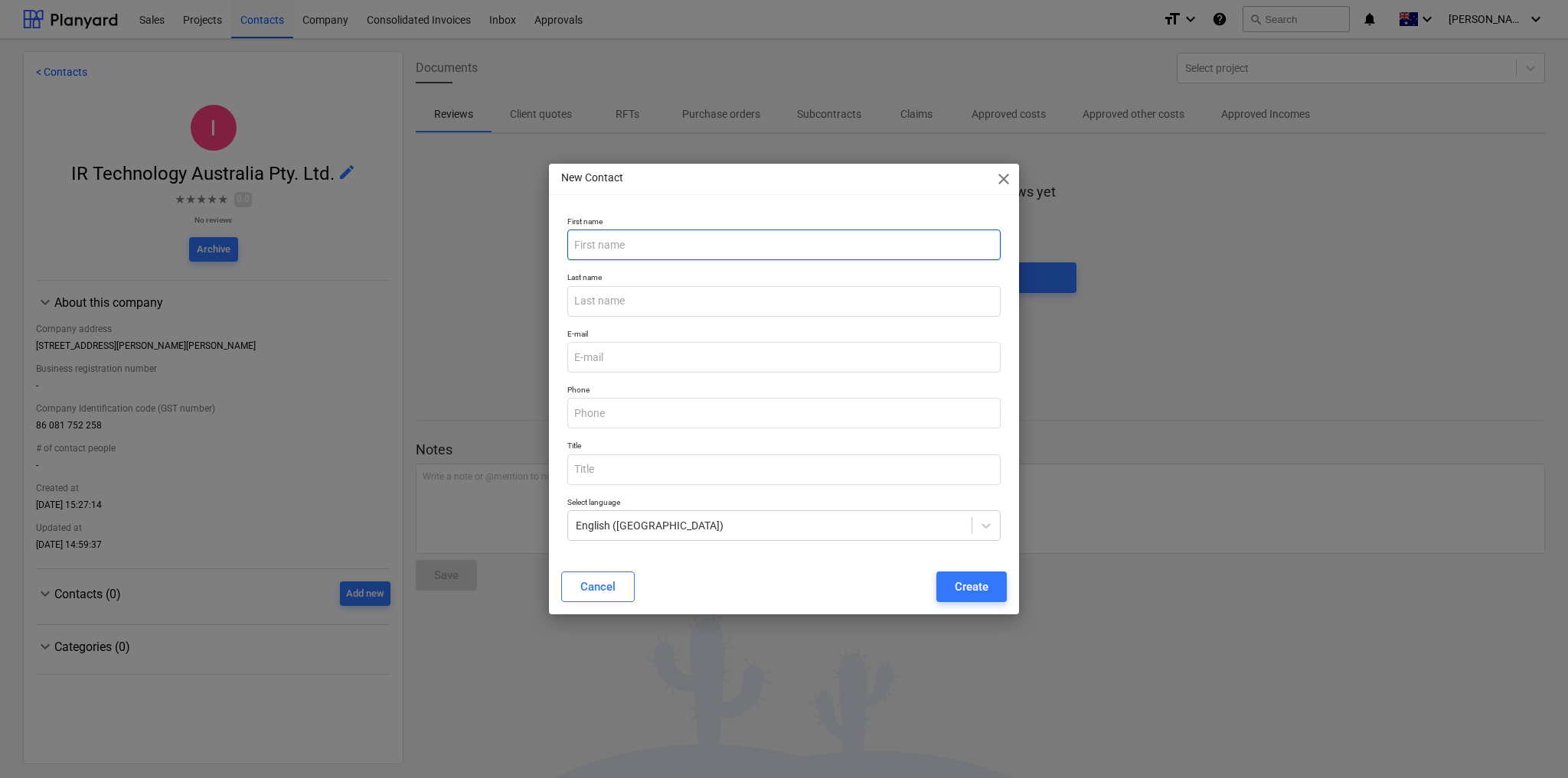
click at [637, 244] on input "text" at bounding box center [784, 245] width 433 height 30
type input "[PERSON_NAME]"
click at [650, 302] on input "text" at bounding box center [784, 301] width 433 height 30
type input "[PERSON_NAME]"
click at [619, 415] on input "text" at bounding box center [784, 413] width 433 height 30
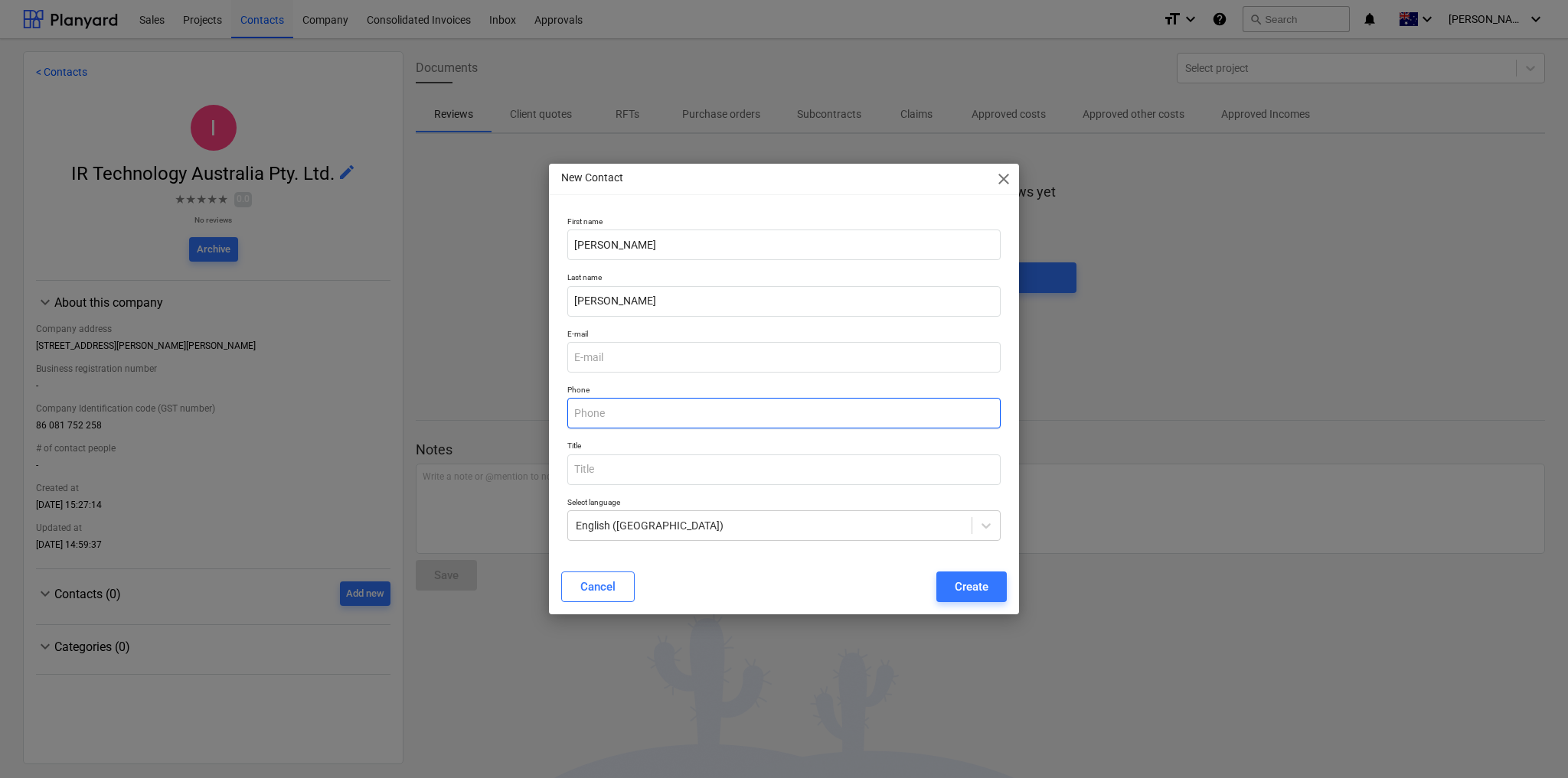
paste input "0418 569 698"
type input "0418 569 698"
click at [607, 358] on input "email" at bounding box center [784, 357] width 433 height 30
paste input "[PERSON_NAME][EMAIL_ADDRESS][DOMAIN_NAME]"
click at [575, 357] on input "[PERSON_NAME][EMAIL_ADDRESS][DOMAIN_NAME]" at bounding box center [784, 357] width 433 height 30
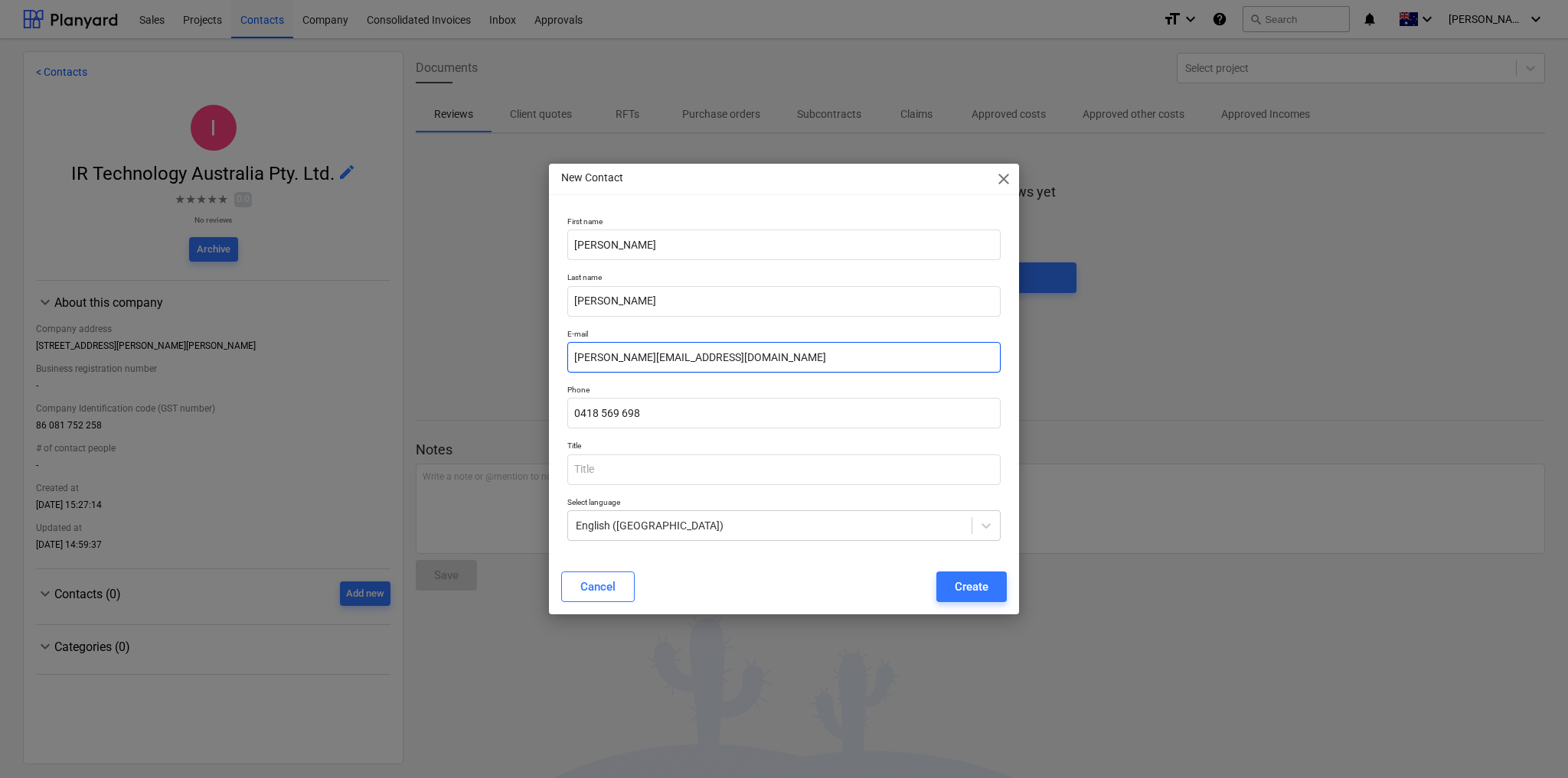
click at [690, 356] on input "[PERSON_NAME][EMAIL_ADDRESS][DOMAIN_NAME]" at bounding box center [784, 357] width 433 height 30
type input "[PERSON_NAME][EMAIL_ADDRESS][DOMAIN_NAME]"
click at [665, 477] on input "text" at bounding box center [784, 469] width 433 height 30
click at [975, 585] on div "Create" at bounding box center [971, 586] width 33 height 20
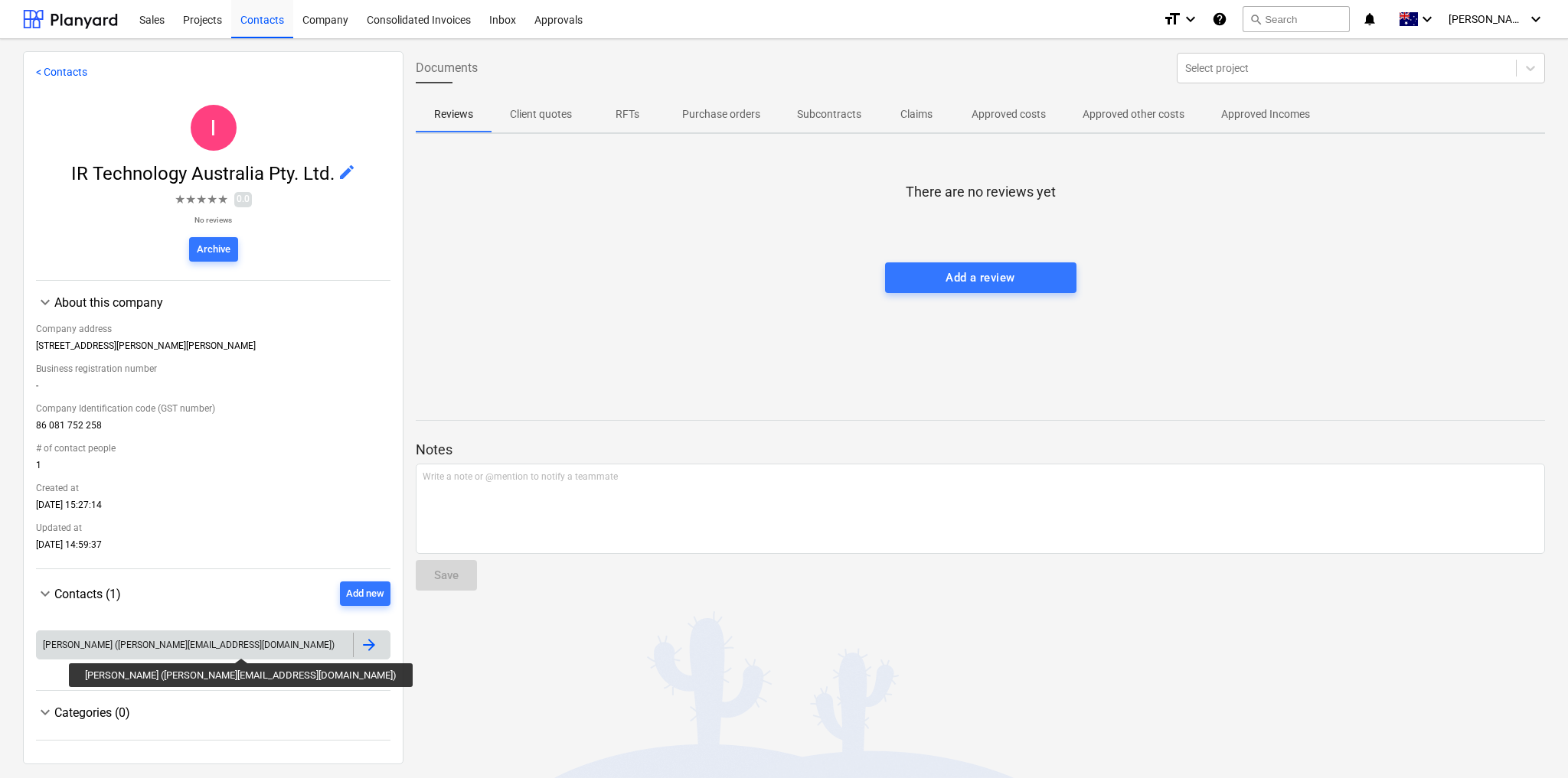
click at [150, 648] on div "[PERSON_NAME] ([PERSON_NAME][EMAIL_ADDRESS][DOMAIN_NAME])" at bounding box center [189, 644] width 291 height 10
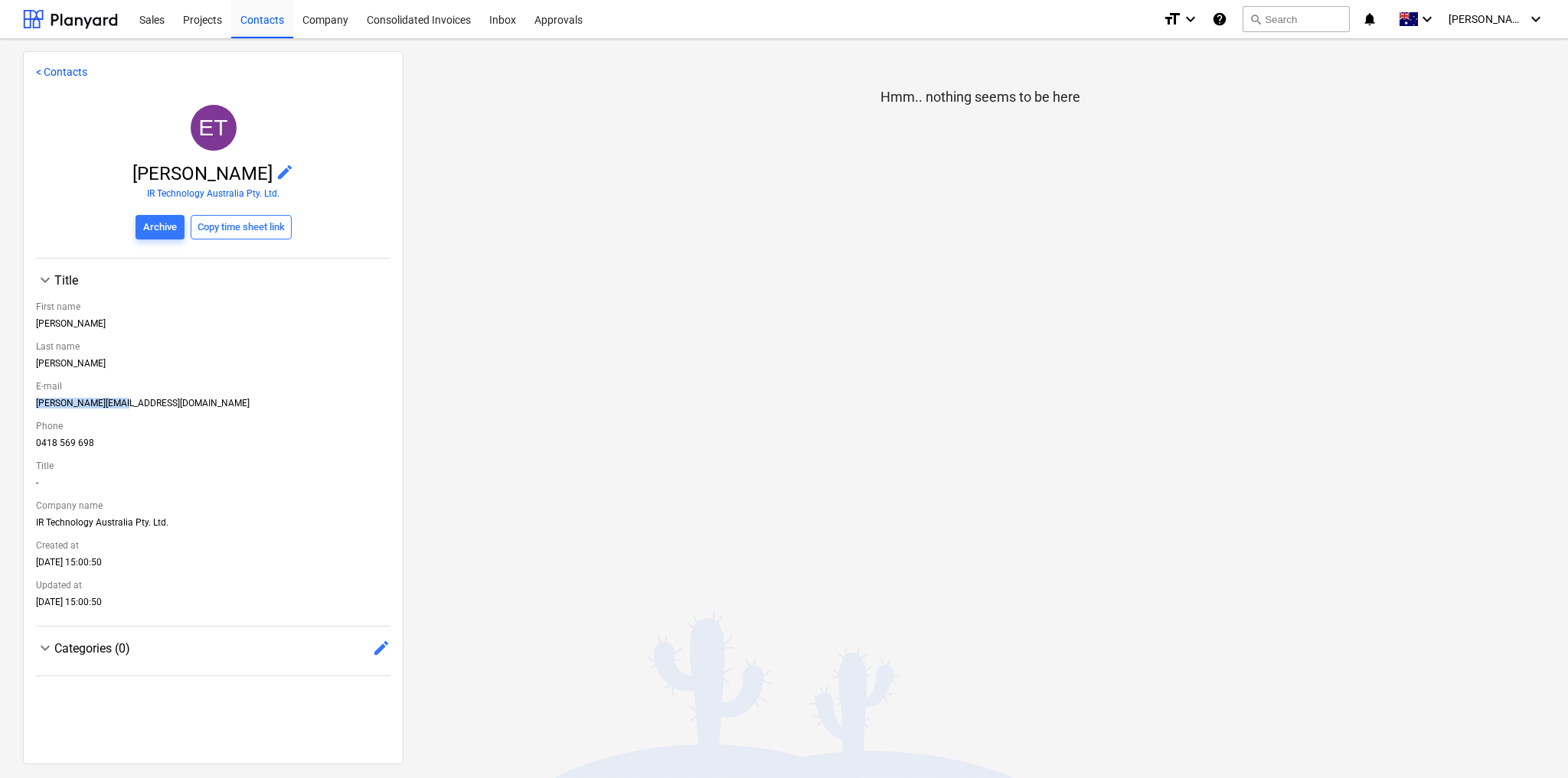
drag, startPoint x: 123, startPoint y: 403, endPoint x: 32, endPoint y: 404, distance: 91.0
click at [32, 404] on div "< Contacts ET [PERSON_NAME] edit IR Technology Australia Pty. Ltd. Archive Copy…" at bounding box center [213, 407] width 380 height 713
copy div "[PERSON_NAME][EMAIL_ADDRESS][DOMAIN_NAME]"
